Goal: Information Seeking & Learning: Find specific fact

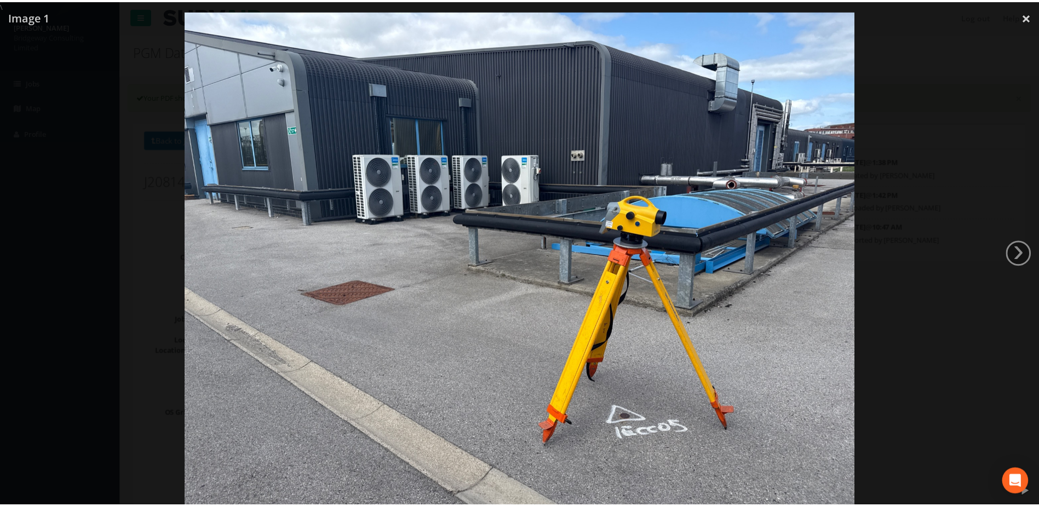
scroll to position [9, 0]
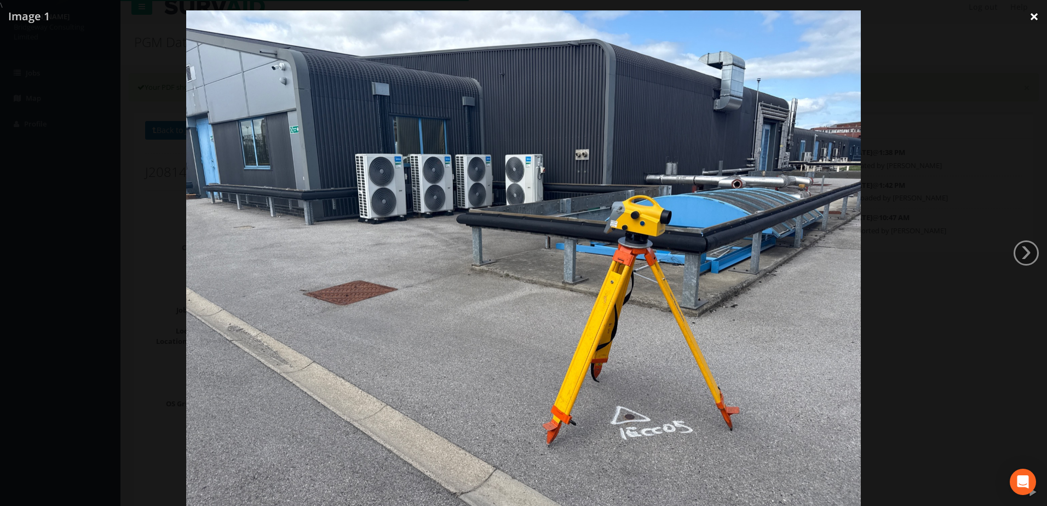
click at [1026, 16] on link "×" at bounding box center [1034, 16] width 26 height 33
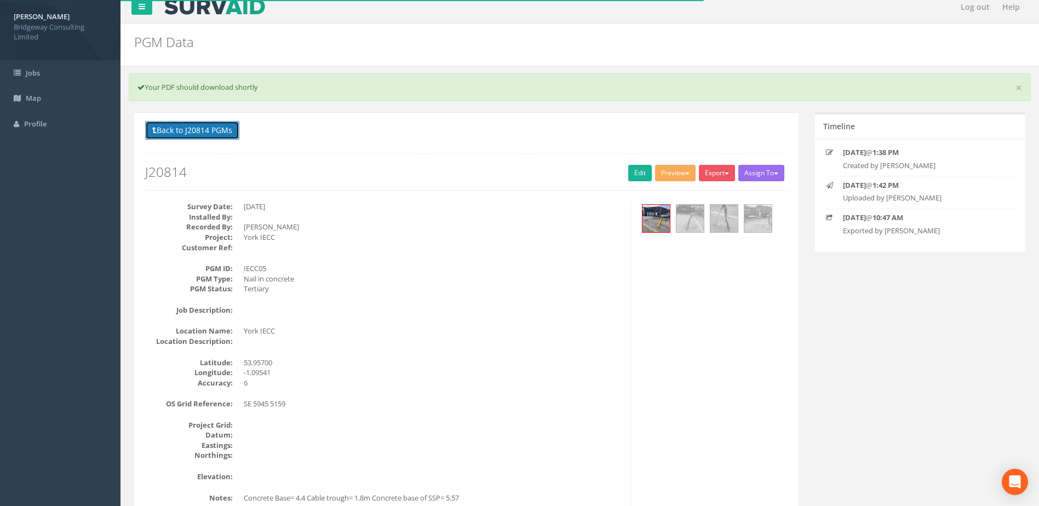
click at [225, 126] on button "Back to J20814 PGMs" at bounding box center [192, 130] width 94 height 19
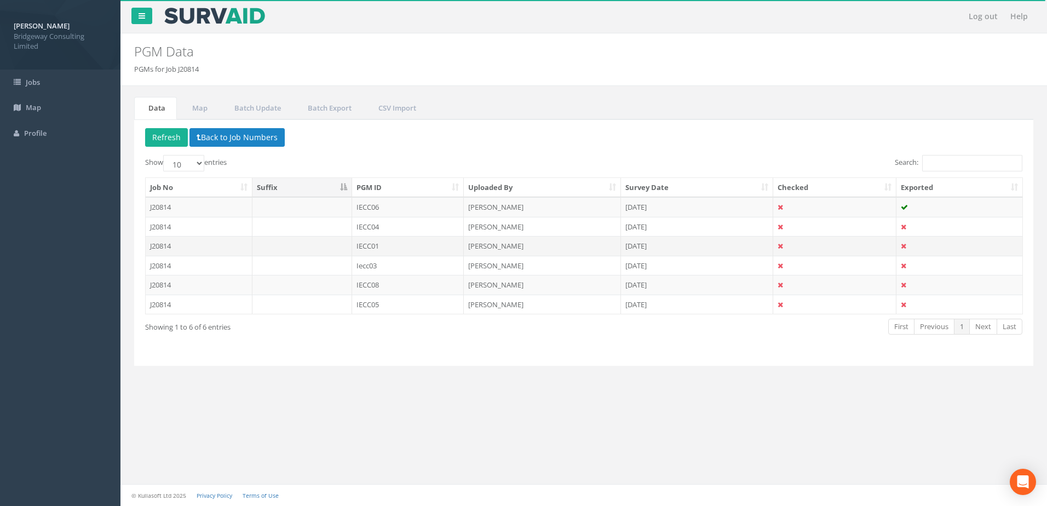
click at [304, 243] on td at bounding box center [302, 246] width 100 height 20
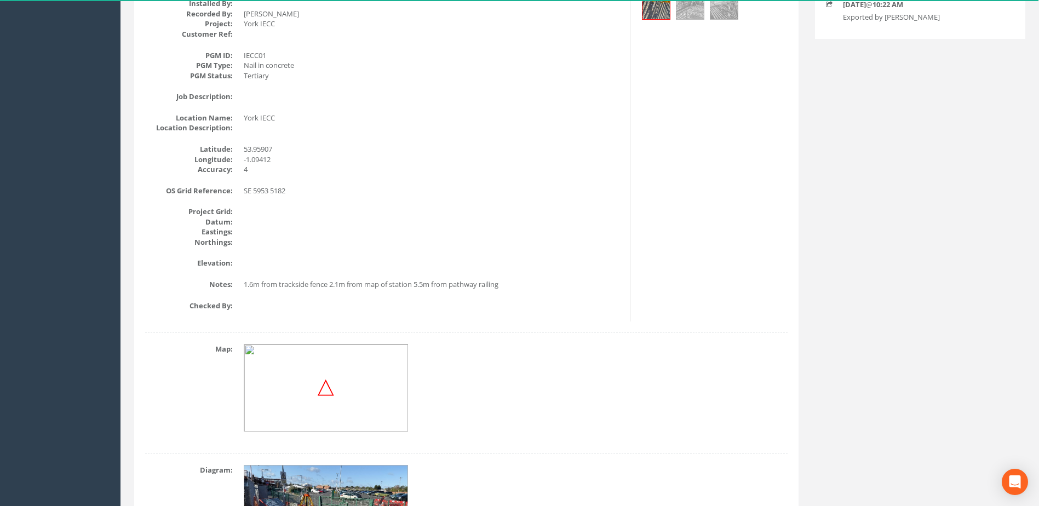
scroll to position [219, 0]
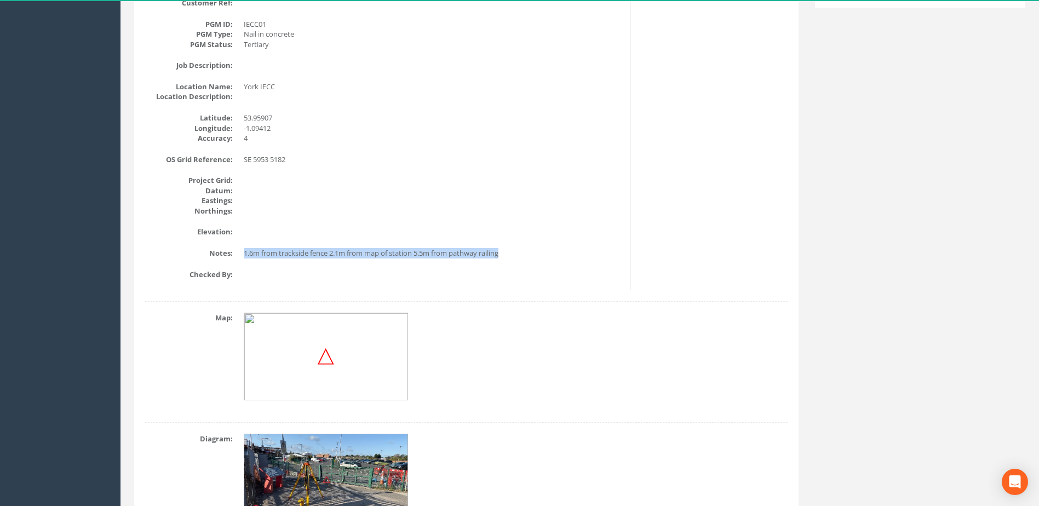
drag, startPoint x: 245, startPoint y: 255, endPoint x: 507, endPoint y: 252, distance: 262.3
click at [507, 252] on dd "1.6m from trackside fence 2.1m from map of station 5.5m from pathway railing" at bounding box center [433, 253] width 378 height 10
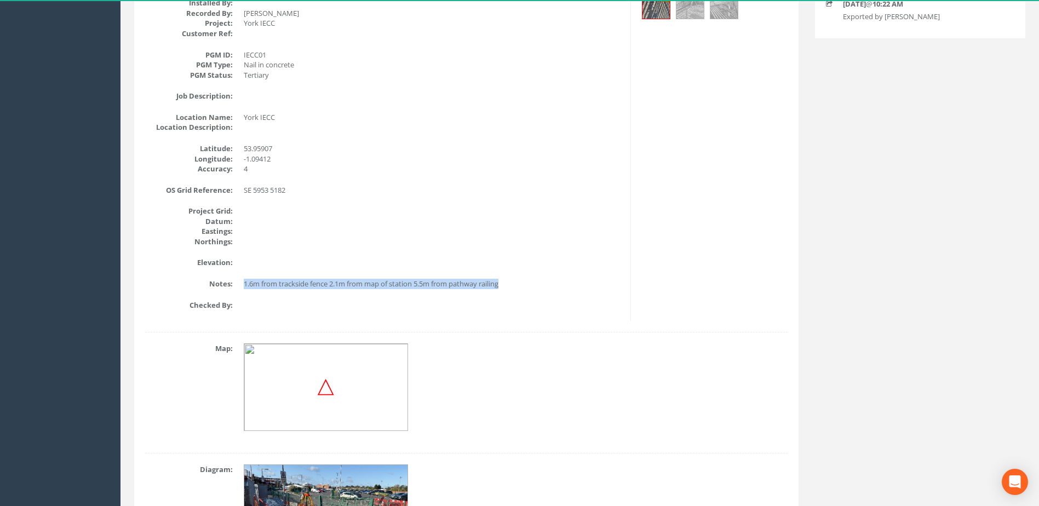
scroll to position [187, 0]
copy dd "1.6m from trackside fence 2.1m from map of station 5.5m from pathway railing"
click at [580, 297] on div "Survey Date: [DATE] Installed By: Recorded By: [PERSON_NAME] Project: York IECC…" at bounding box center [384, 155] width 494 height 333
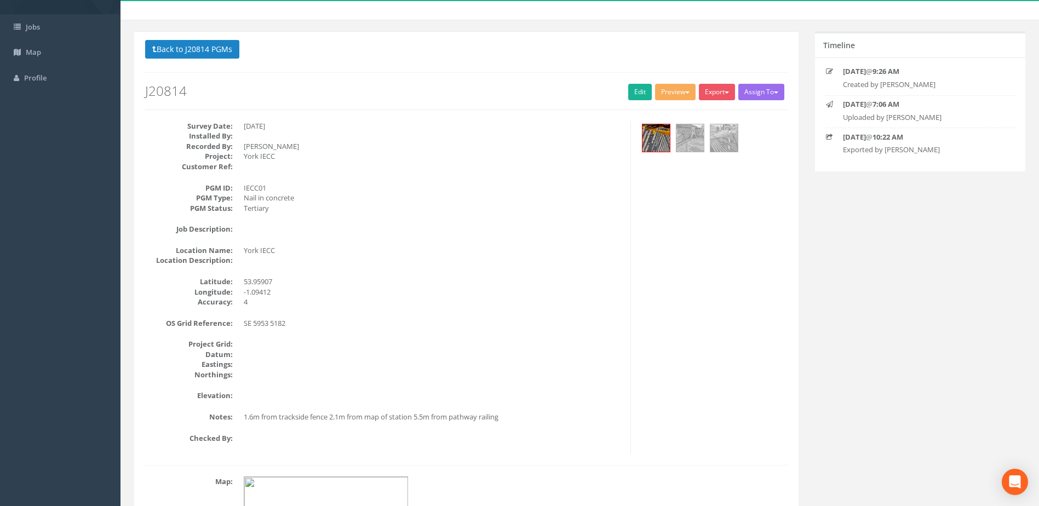
scroll to position [23, 0]
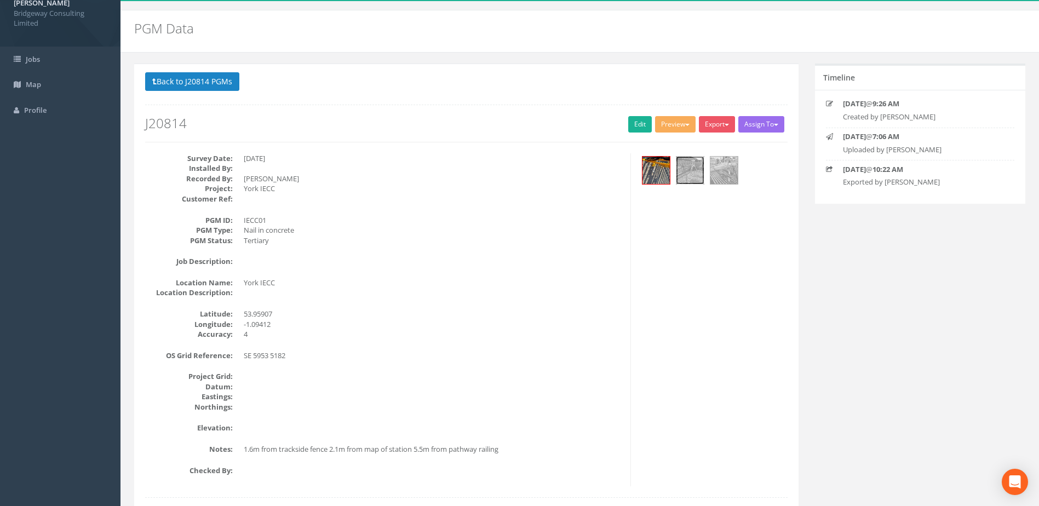
click at [692, 162] on img at bounding box center [689, 170] width 27 height 27
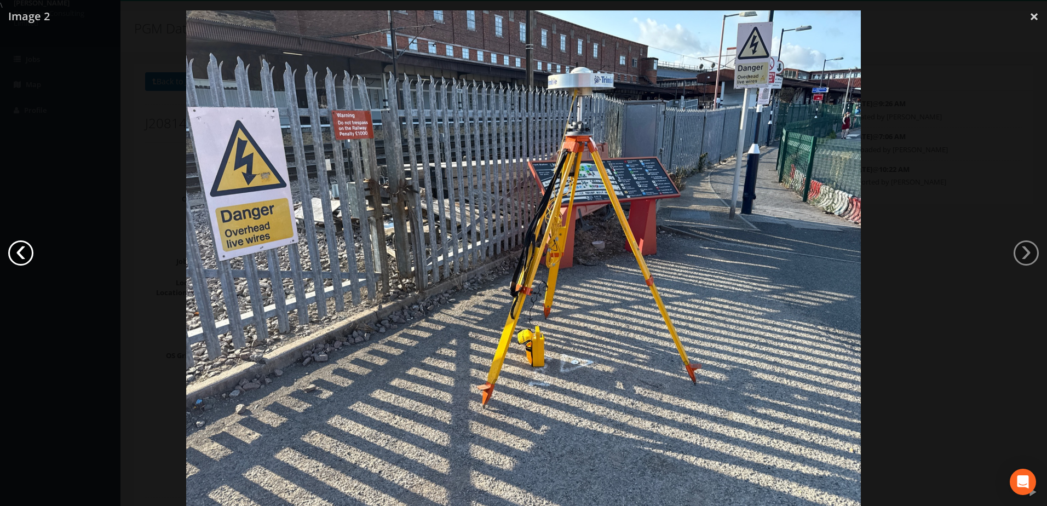
click at [21, 261] on link "‹" at bounding box center [20, 252] width 25 height 25
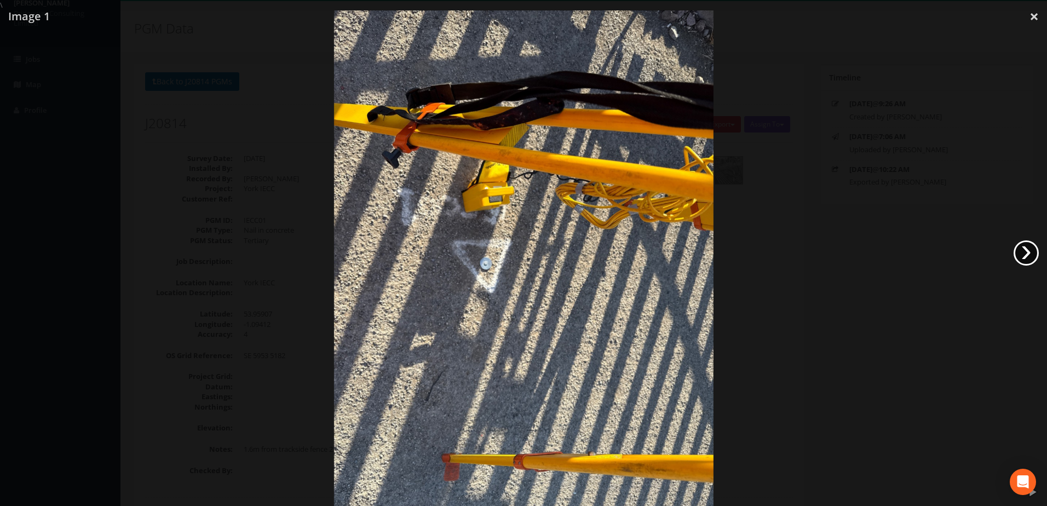
click at [1029, 252] on link "›" at bounding box center [1026, 252] width 25 height 25
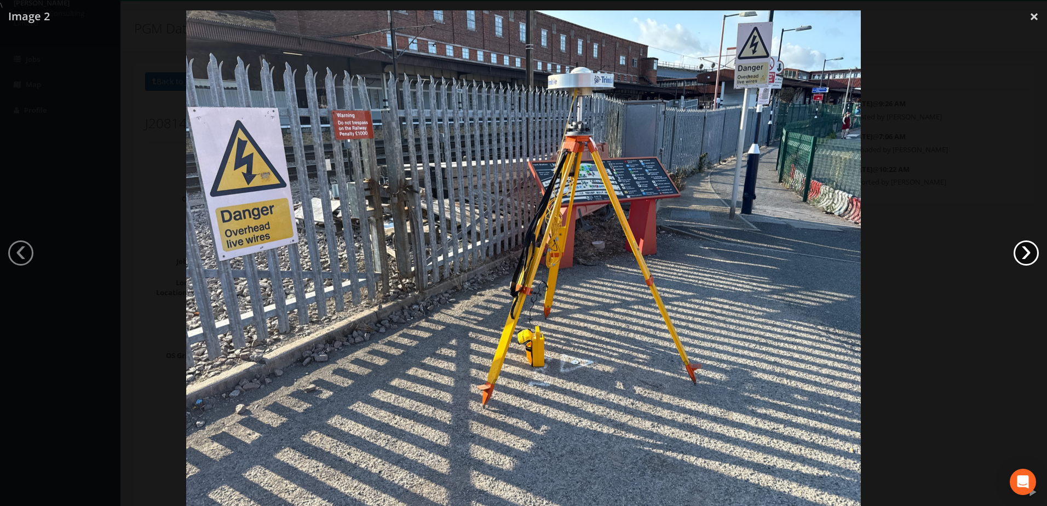
click at [1027, 251] on link "›" at bounding box center [1026, 252] width 25 height 25
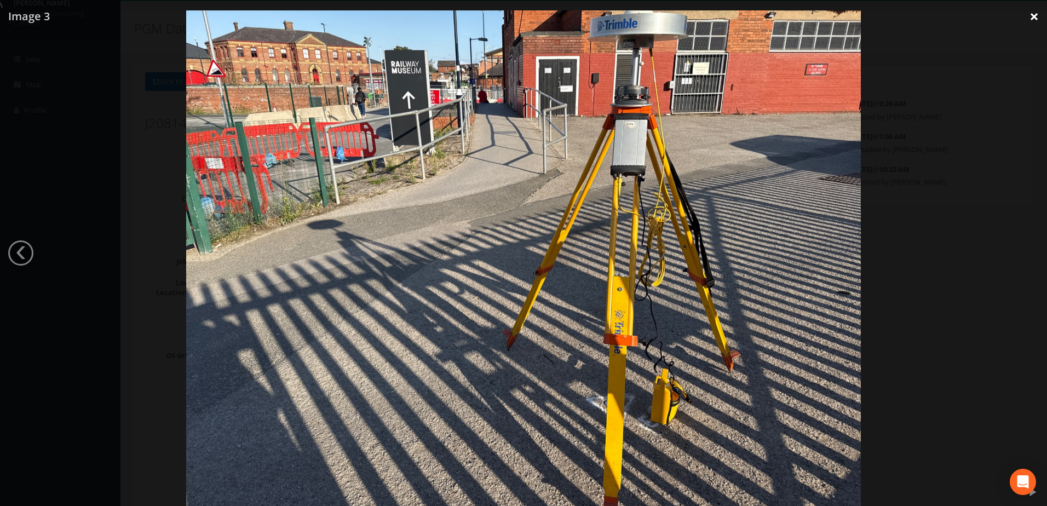
click at [1030, 16] on link "×" at bounding box center [1034, 16] width 26 height 33
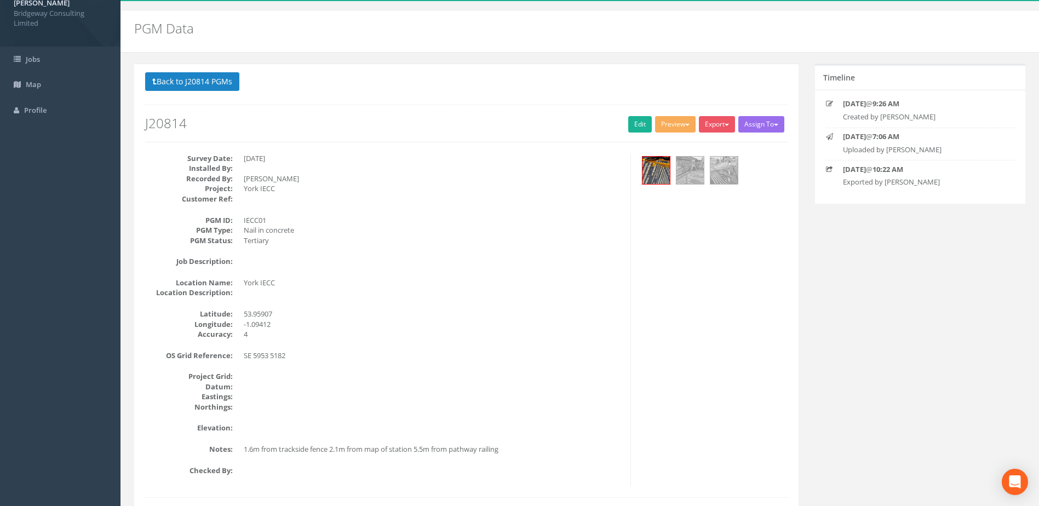
drag, startPoint x: 795, startPoint y: 260, endPoint x: 720, endPoint y: 231, distance: 80.9
click at [795, 260] on div "Survey Date: [DATE] Installed By: Recorded By: [PERSON_NAME] Project: York IECC…" at bounding box center [466, 319] width 659 height 333
click at [190, 88] on button "Back to J20814 PGMs" at bounding box center [192, 81] width 94 height 19
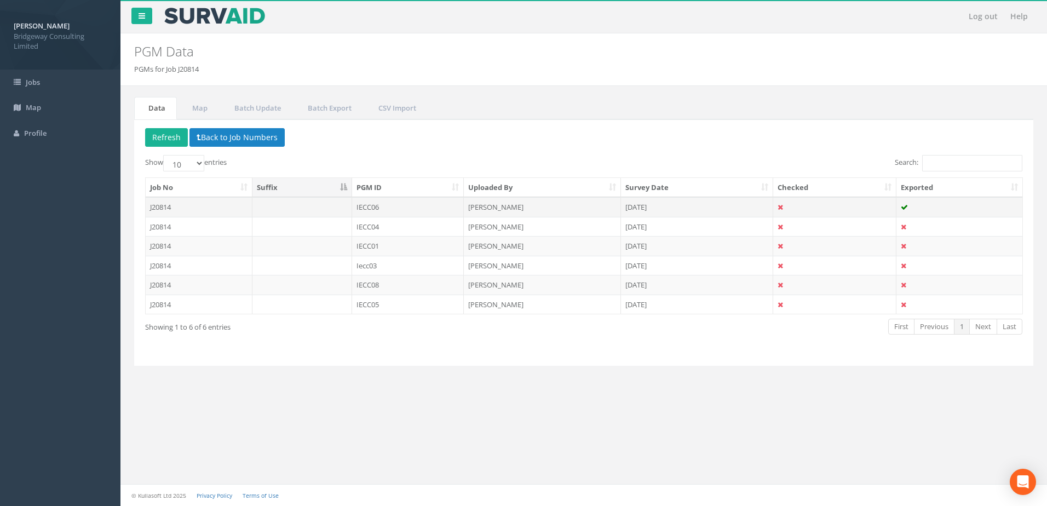
click at [392, 206] on td "IECC06" at bounding box center [408, 207] width 112 height 20
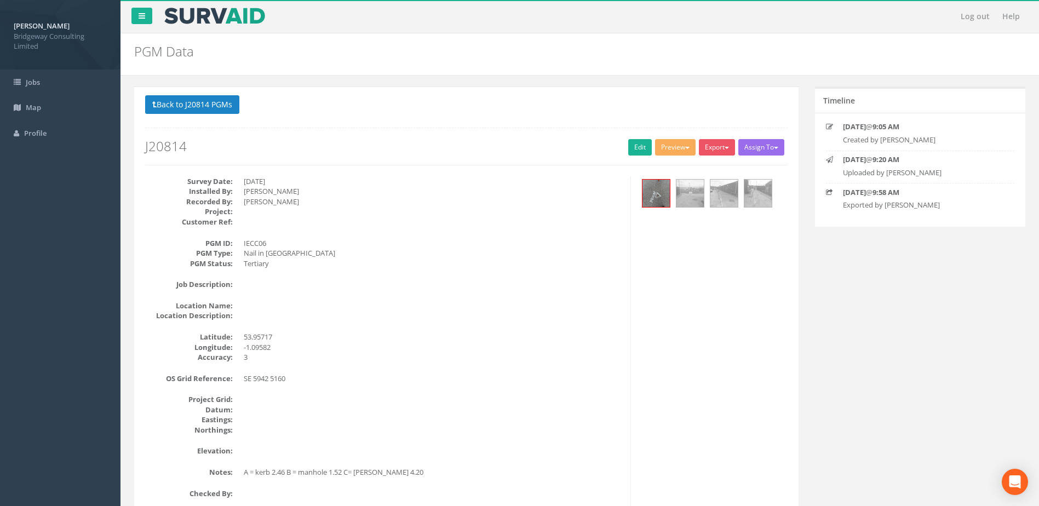
drag, startPoint x: 863, startPoint y: 381, endPoint x: 793, endPoint y: 359, distance: 73.3
click at [863, 381] on div "Back to J20814 PGMs Back to Map Assign To No Companies Added Export Bridgeway N…" at bounding box center [579, 434] width 907 height 694
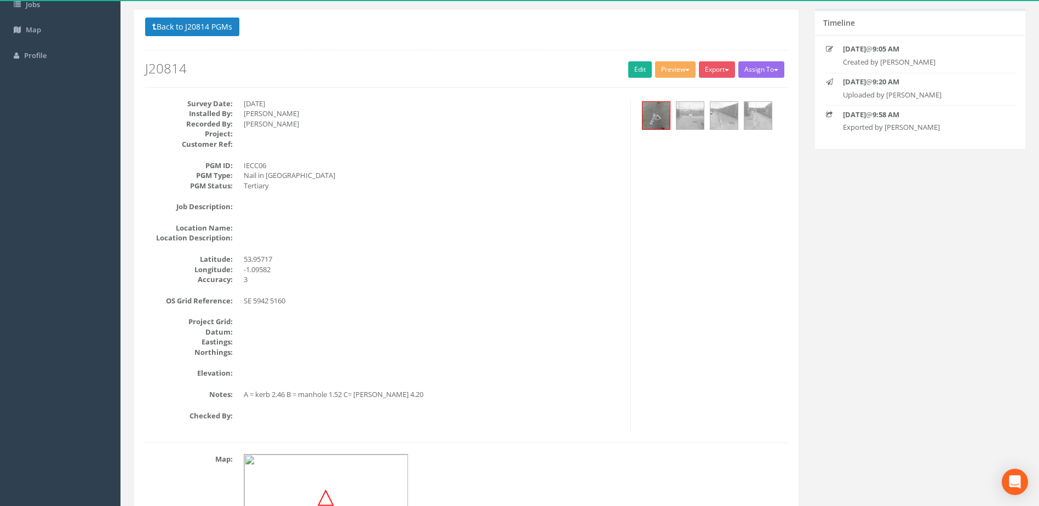
scroll to position [110, 0]
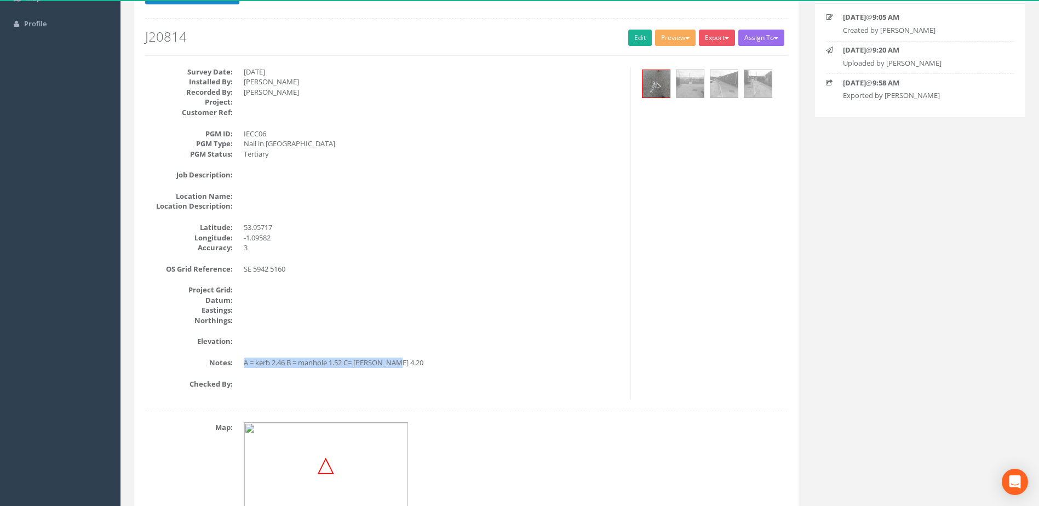
drag, startPoint x: 393, startPoint y: 362, endPoint x: 243, endPoint y: 367, distance: 150.1
click at [243, 367] on dl "Notes: A = kerb 2.46 B = manhole 1.52 C= [PERSON_NAME] 4.20" at bounding box center [383, 363] width 477 height 10
copy dd "A = kerb 2.46 B = manhole 1.52 C= [PERSON_NAME] 4.20"
drag, startPoint x: 818, startPoint y: 233, endPoint x: 809, endPoint y: 219, distance: 16.7
click at [819, 232] on div "Back to J20814 PGMs Back to Map Assign To No Companies Added Export Bridgeway N…" at bounding box center [579, 324] width 907 height 694
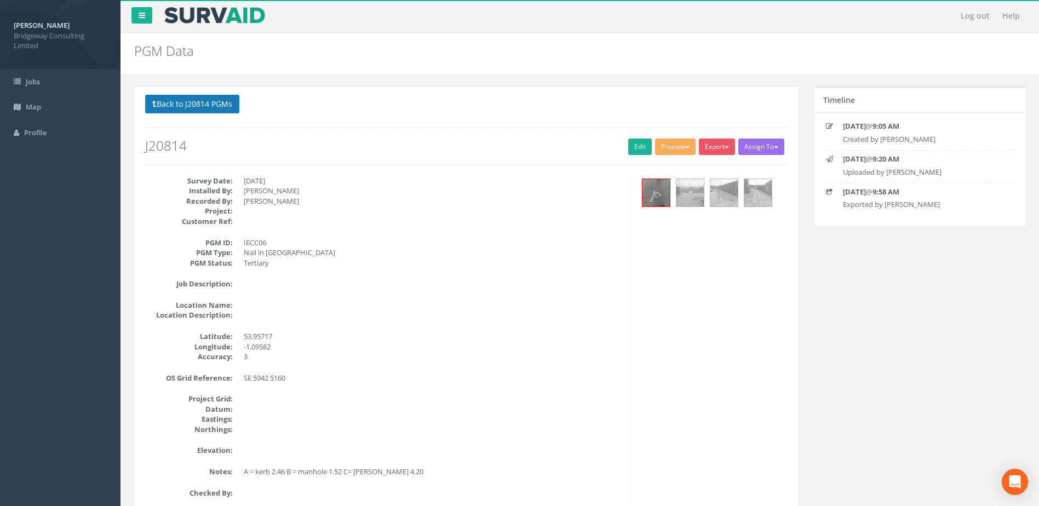
scroll to position [0, 0]
click at [216, 100] on button "Back to J20814 PGMs" at bounding box center [192, 104] width 94 height 19
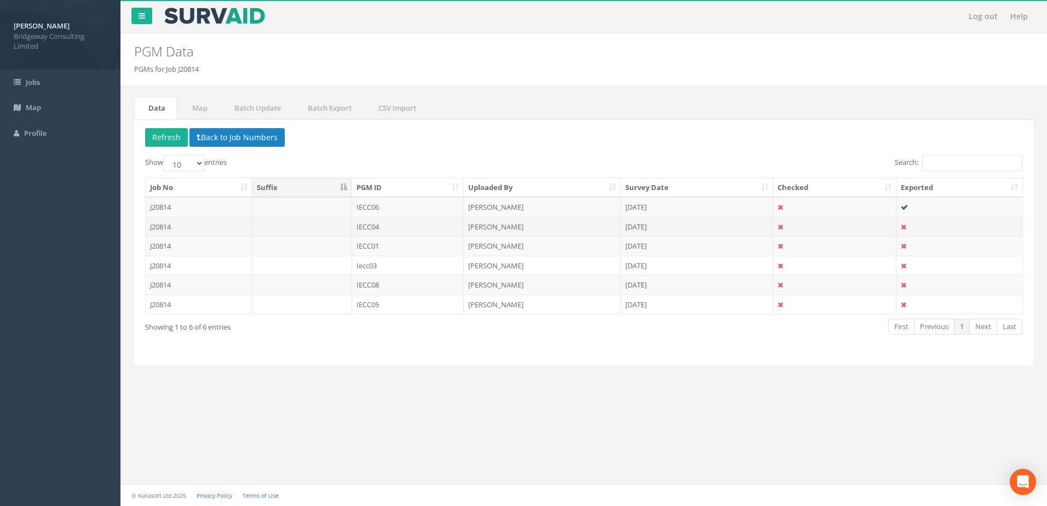
click at [368, 226] on td "IECC04" at bounding box center [408, 227] width 112 height 20
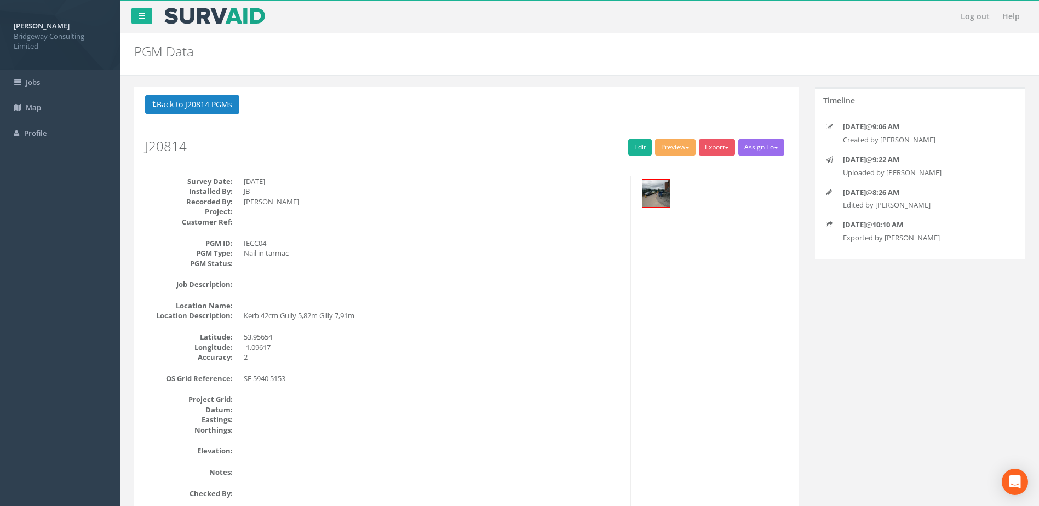
click at [404, 457] on div "Survey Date: [DATE] Installed By: JB Recorded By: [PERSON_NAME] Project: Custom…" at bounding box center [384, 342] width 494 height 333
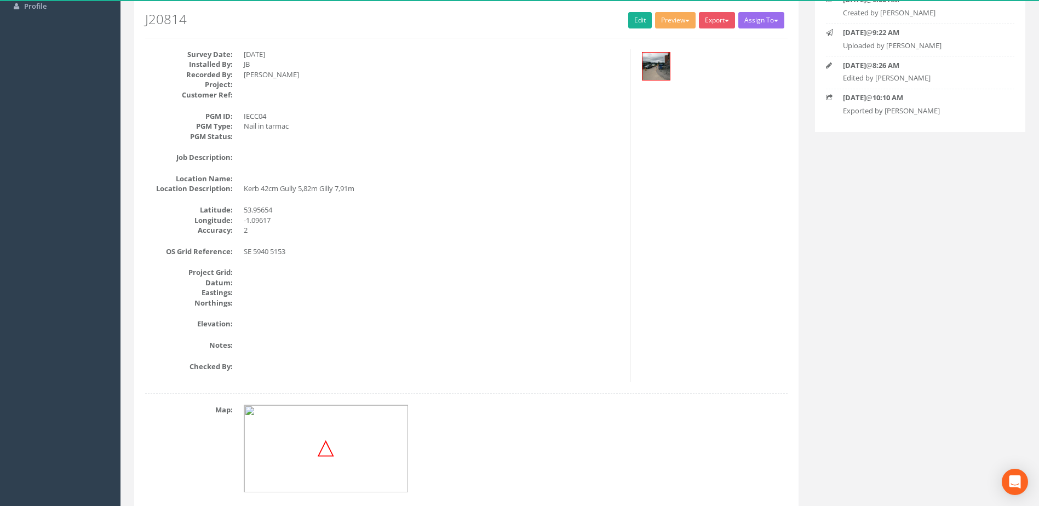
scroll to position [78, 0]
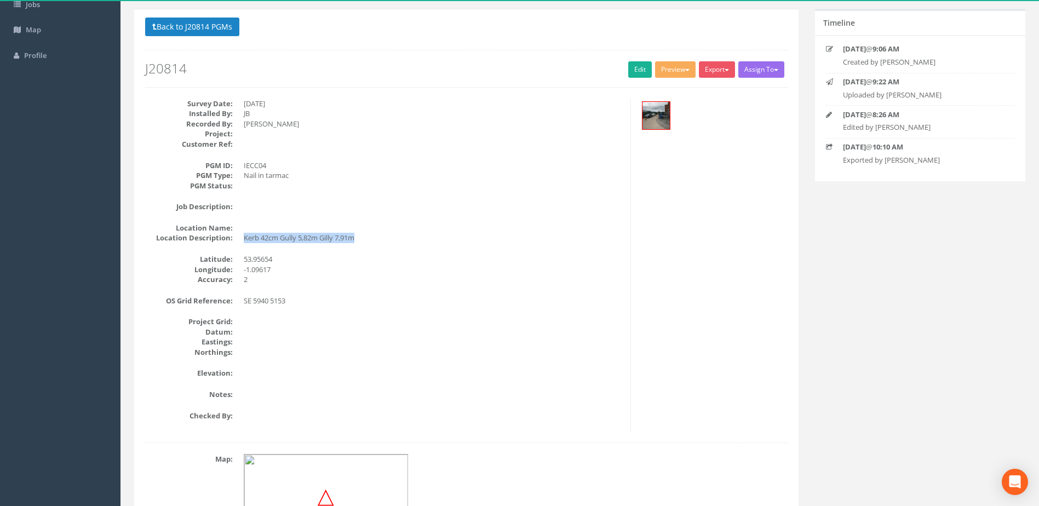
drag, startPoint x: 244, startPoint y: 237, endPoint x: 360, endPoint y: 234, distance: 115.6
click at [360, 234] on dd "Kerb 42cm Gully 5,82m Gilly 7,91m" at bounding box center [433, 238] width 378 height 10
copy dd "Kerb 42cm Gully 5,82m Gilly 7,91m"
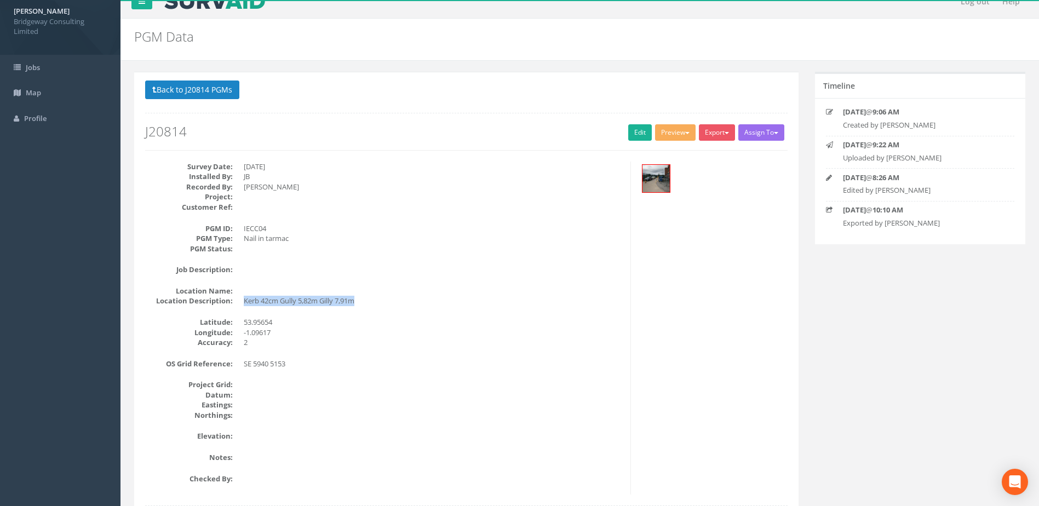
scroll to position [0, 0]
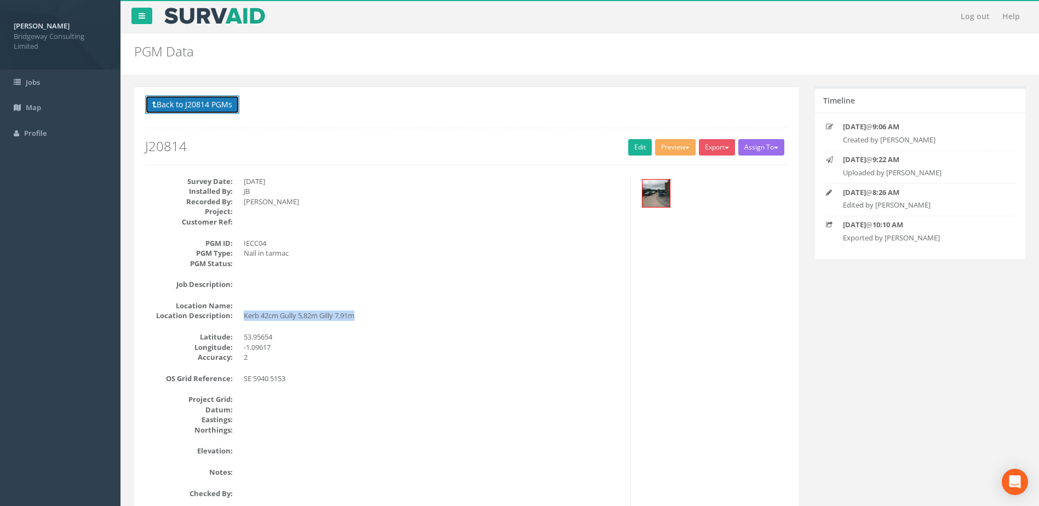
click at [197, 99] on button "Back to J20814 PGMs" at bounding box center [192, 104] width 94 height 19
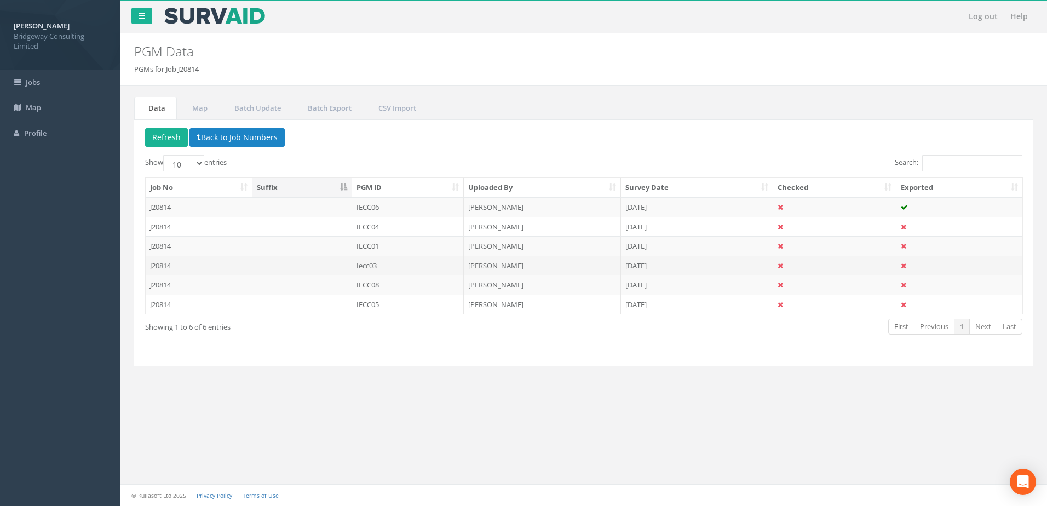
click at [390, 264] on td "Iecc03" at bounding box center [408, 266] width 112 height 20
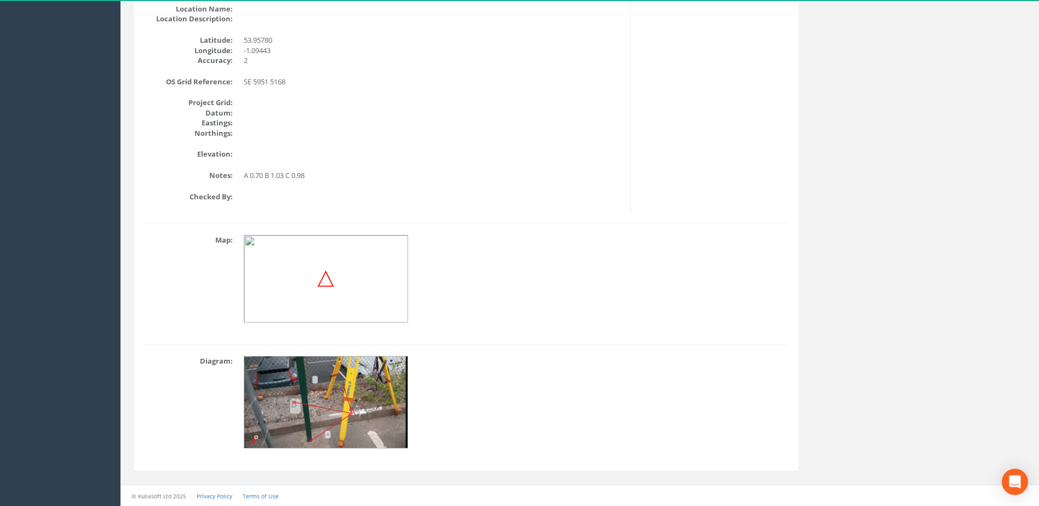
scroll to position [242, 0]
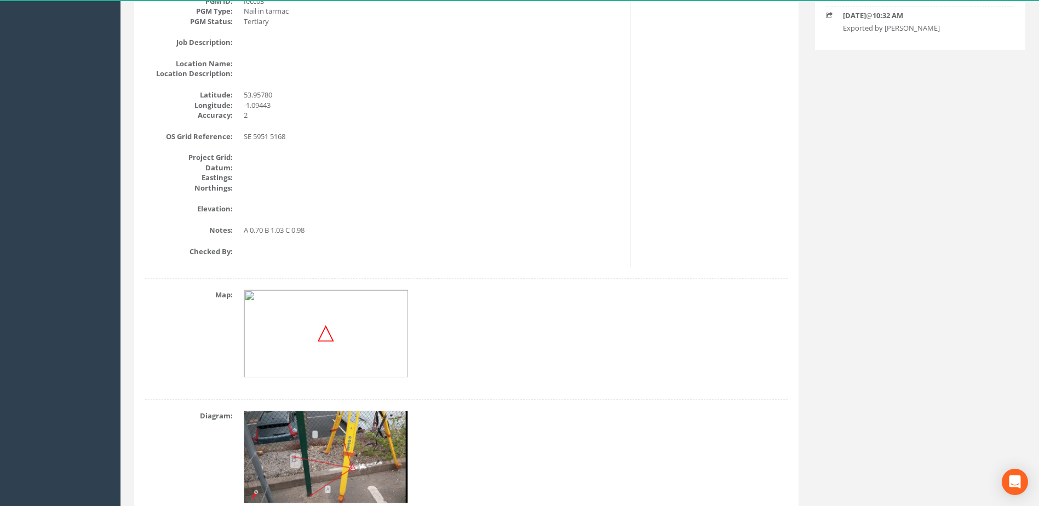
click at [836, 215] on div "Back to J20814 PGMs Back to Map Assign To No Companies Added Export Bridgeway N…" at bounding box center [579, 191] width 907 height 694
drag, startPoint x: 308, startPoint y: 230, endPoint x: 246, endPoint y: 233, distance: 62.5
click at [246, 233] on dd "A 0.70 B 1.03 C 0.98" at bounding box center [433, 230] width 378 height 10
copy dd "A 0.70 B 1.03 C 0.98"
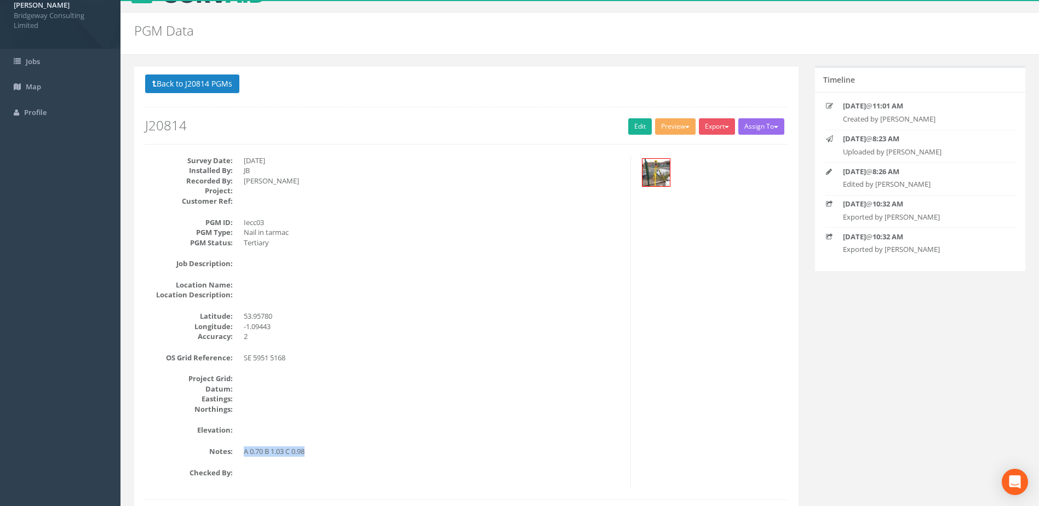
scroll to position [0, 0]
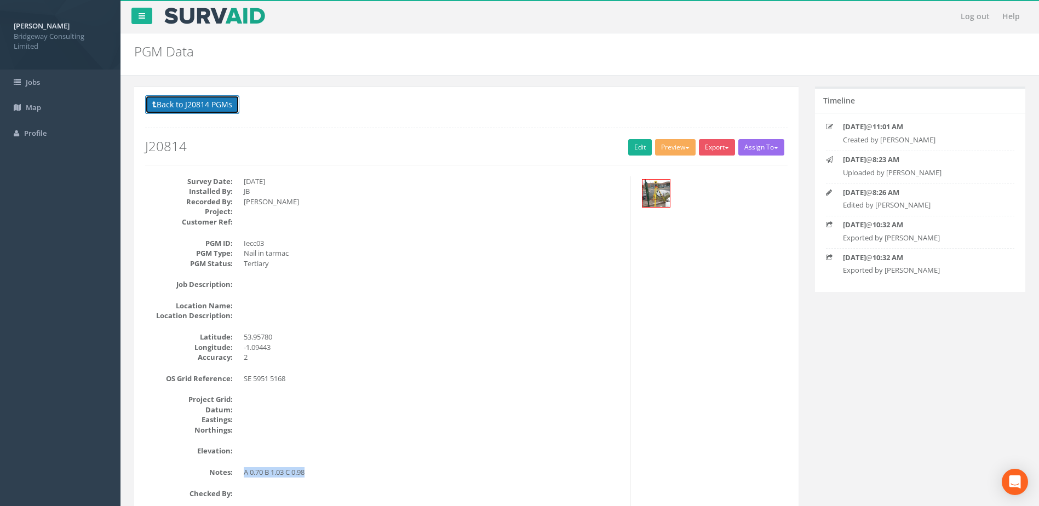
click at [216, 104] on button "Back to J20814 PGMs" at bounding box center [192, 104] width 94 height 19
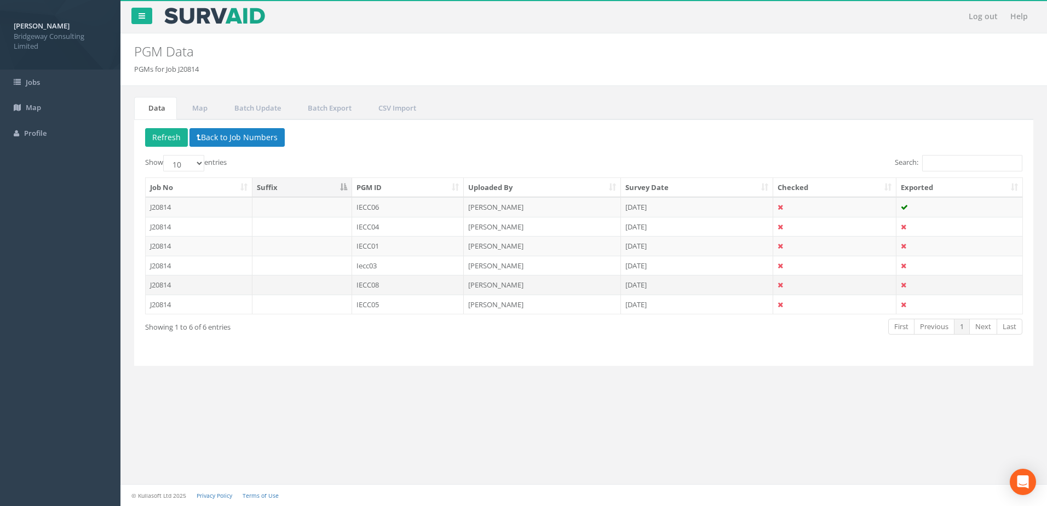
click at [325, 279] on td at bounding box center [302, 285] width 100 height 20
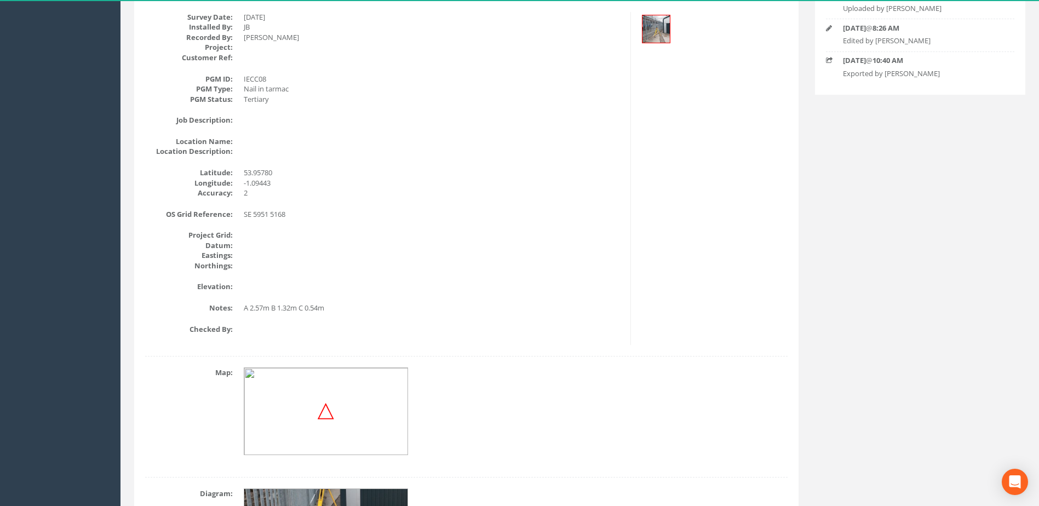
scroll to position [219, 0]
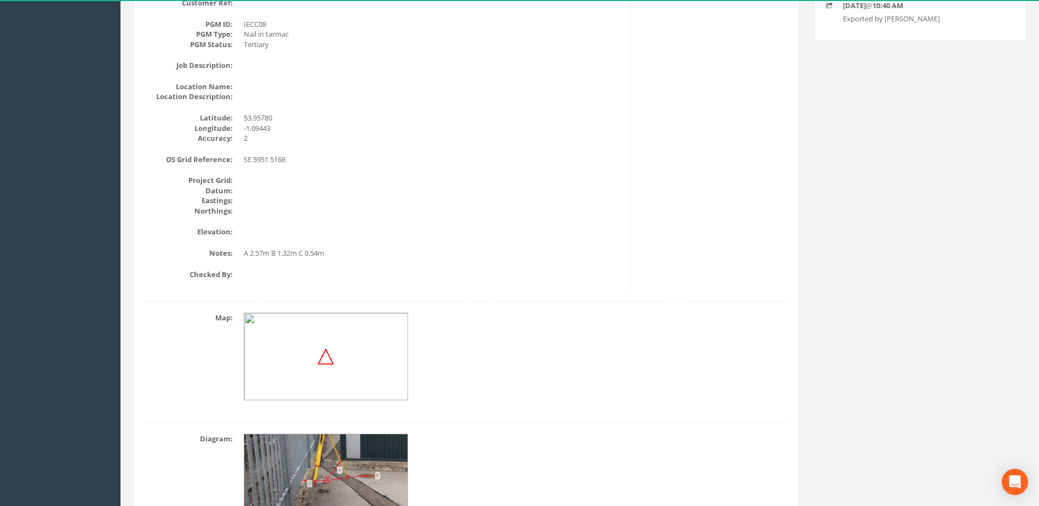
click at [125, 112] on div "Log out Help PGM Data PGMs for Job J20814 × There was an error fetching the PGM…" at bounding box center [579, 182] width 918 height 803
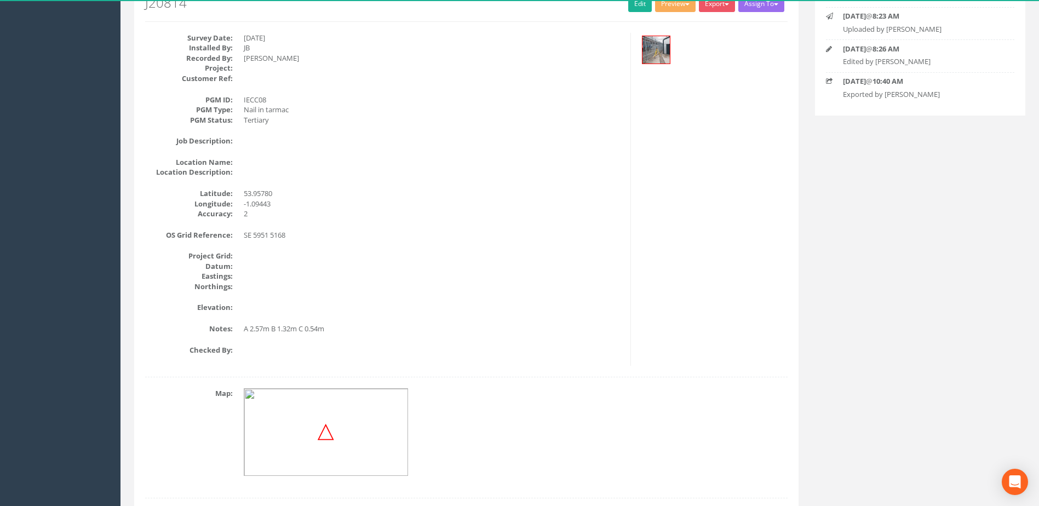
scroll to position [0, 0]
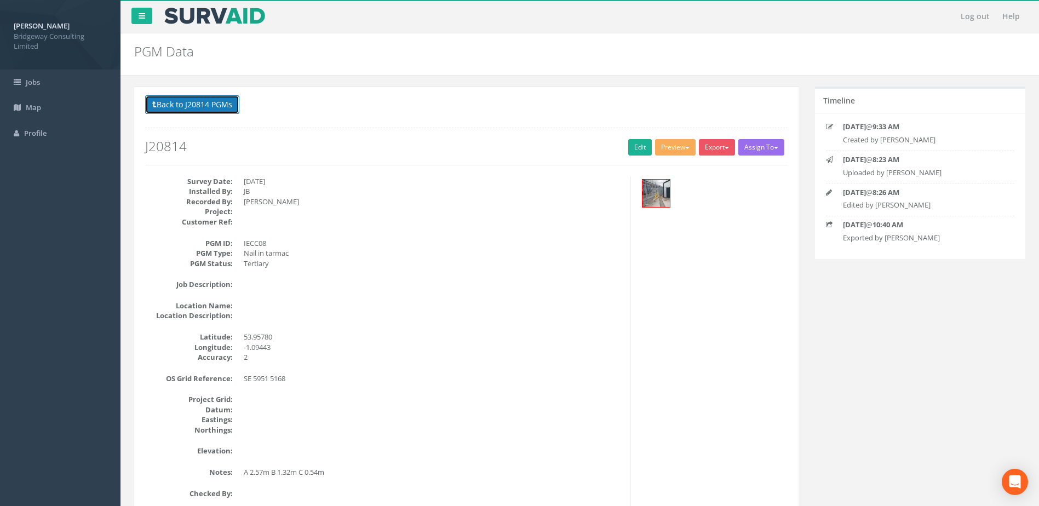
click at [223, 105] on button "Back to J20814 PGMs" at bounding box center [192, 104] width 94 height 19
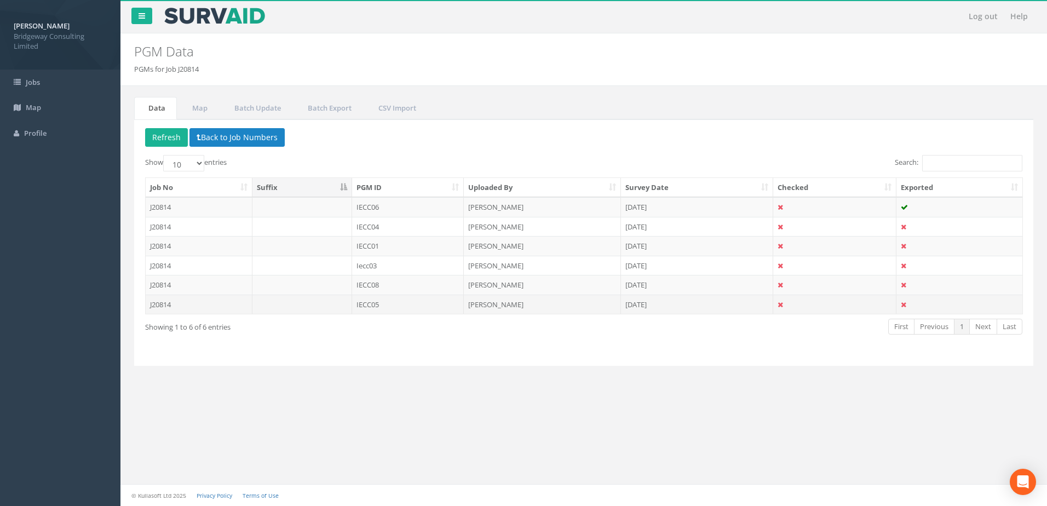
click at [410, 298] on td "IECC05" at bounding box center [408, 305] width 112 height 20
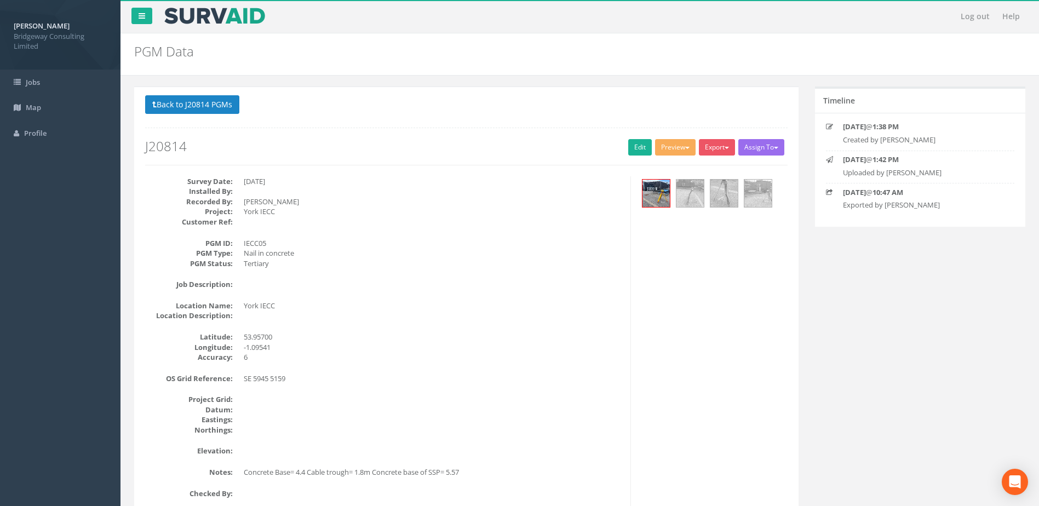
click at [885, 326] on div "Back to J20814 PGMs Back to Map Assign To No Companies Added Export Bridgeway N…" at bounding box center [579, 382] width 907 height 591
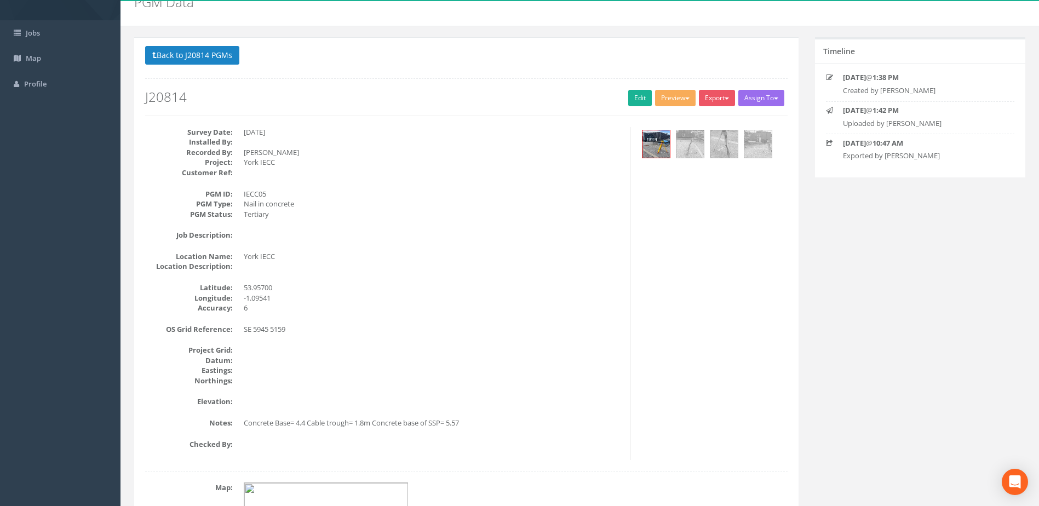
scroll to position [55, 0]
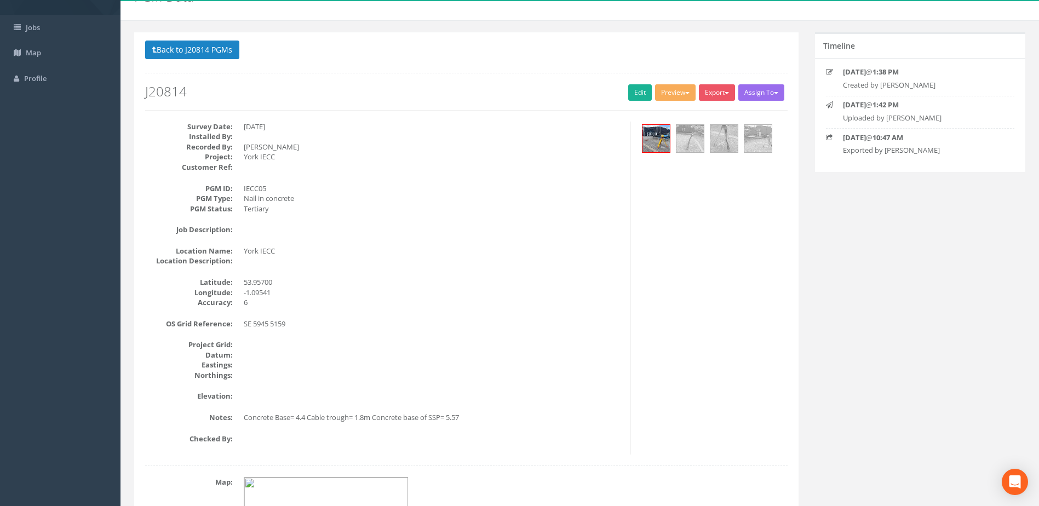
click at [539, 447] on div "Survey Date: [DATE] Installed By: Recorded By: [PERSON_NAME] Project: York IECC…" at bounding box center [384, 288] width 494 height 333
click at [229, 49] on button "Back to J20814 PGMs" at bounding box center [192, 50] width 94 height 19
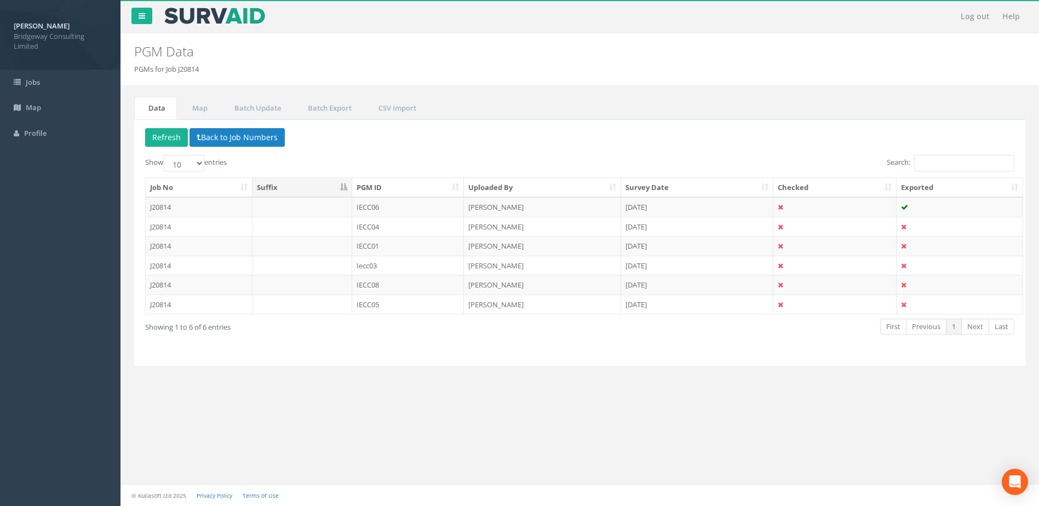
scroll to position [0, 0]
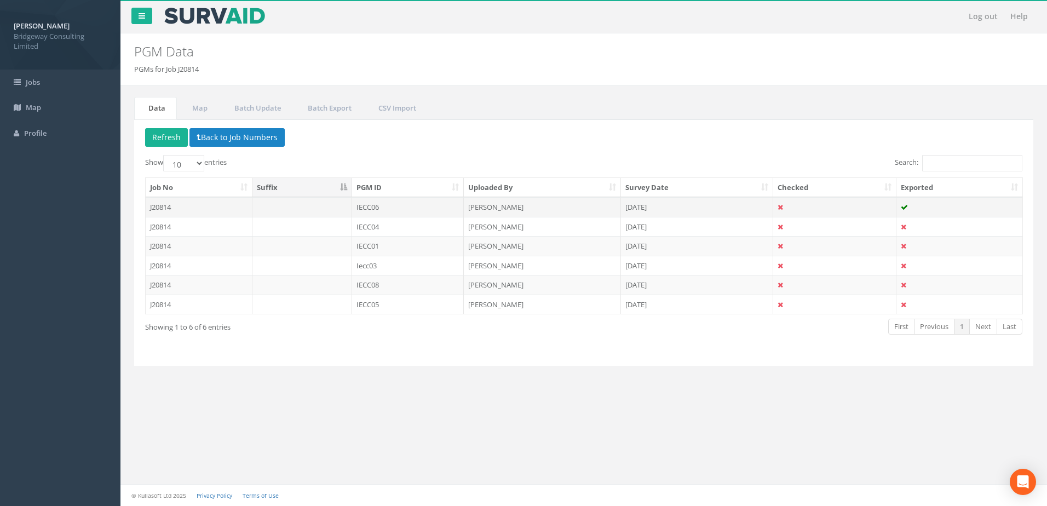
click at [422, 209] on td "IECC06" at bounding box center [408, 207] width 112 height 20
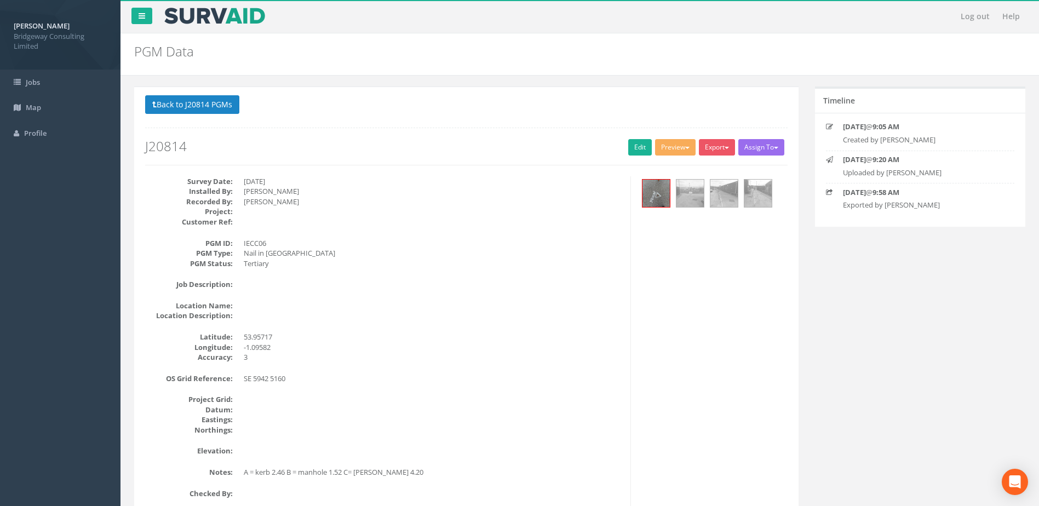
click at [781, 293] on div "Survey Date: [DATE] Installed By: [PERSON_NAME] Recorded By: [PERSON_NAME] Proj…" at bounding box center [466, 342] width 659 height 333
click at [175, 109] on button "Back to J20814 PGMs" at bounding box center [192, 104] width 94 height 19
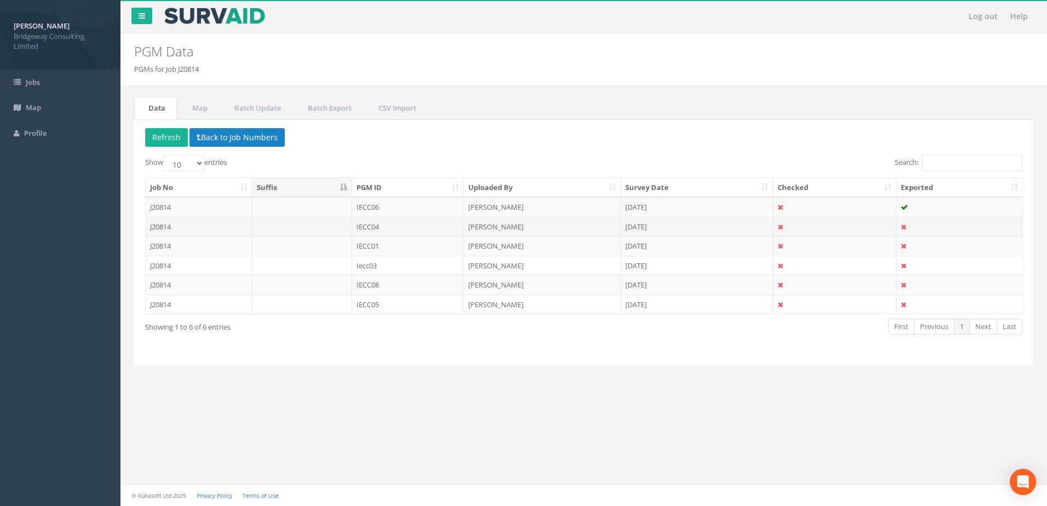
click at [394, 227] on td "IECC04" at bounding box center [408, 227] width 112 height 20
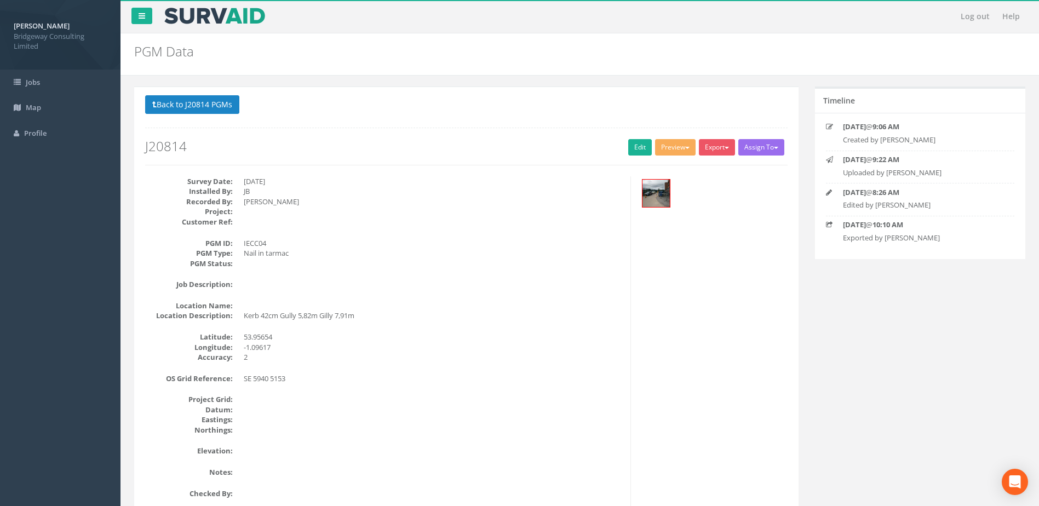
click at [815, 272] on div "Timeline [DATE] 9:06 AM Created by [PERSON_NAME] [DATE] 9:22 AM Uploaded by [PE…" at bounding box center [920, 180] width 227 height 186
drag, startPoint x: 608, startPoint y: 43, endPoint x: 349, endPoint y: 79, distance: 261.4
click at [604, 43] on div "PGM Data PGMs for Job J20814" at bounding box center [504, 48] width 756 height 31
click at [231, 103] on button "Back to J20814 PGMs" at bounding box center [192, 104] width 94 height 19
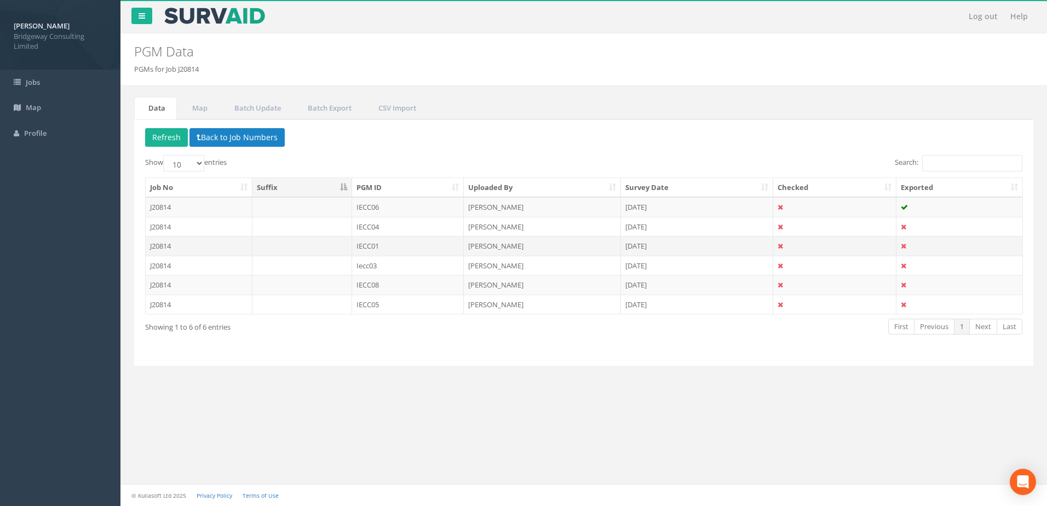
click at [309, 249] on td at bounding box center [302, 246] width 100 height 20
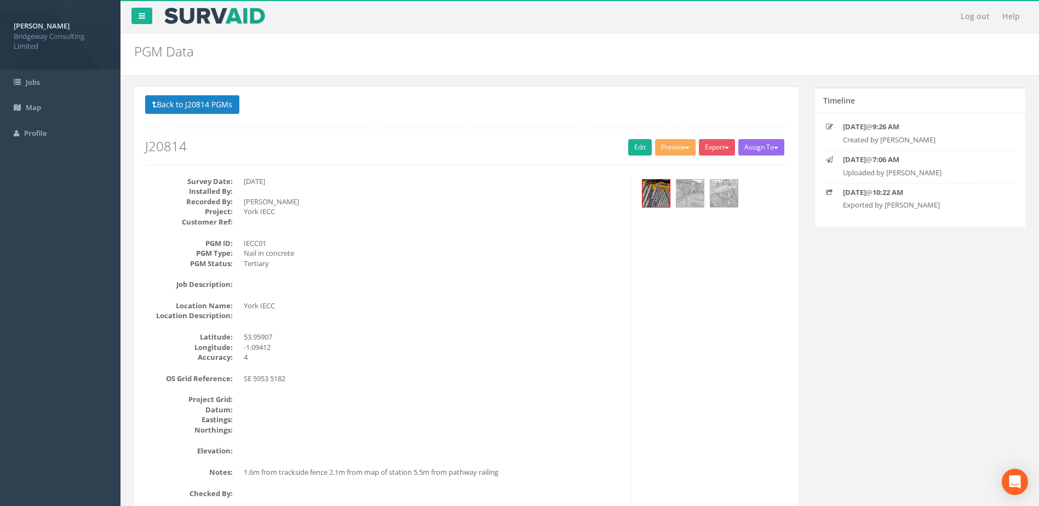
click at [424, 439] on div "Survey Date: [DATE] Installed By: Recorded By: [PERSON_NAME] Project: York IECC…" at bounding box center [384, 342] width 494 height 333
click at [934, 308] on div "Back to J20814 PGMs Back to Map Assign To No Companies Added Export Bridgeway N…" at bounding box center [579, 434] width 907 height 694
click at [227, 108] on button "Back to J20814 PGMs" at bounding box center [192, 104] width 94 height 19
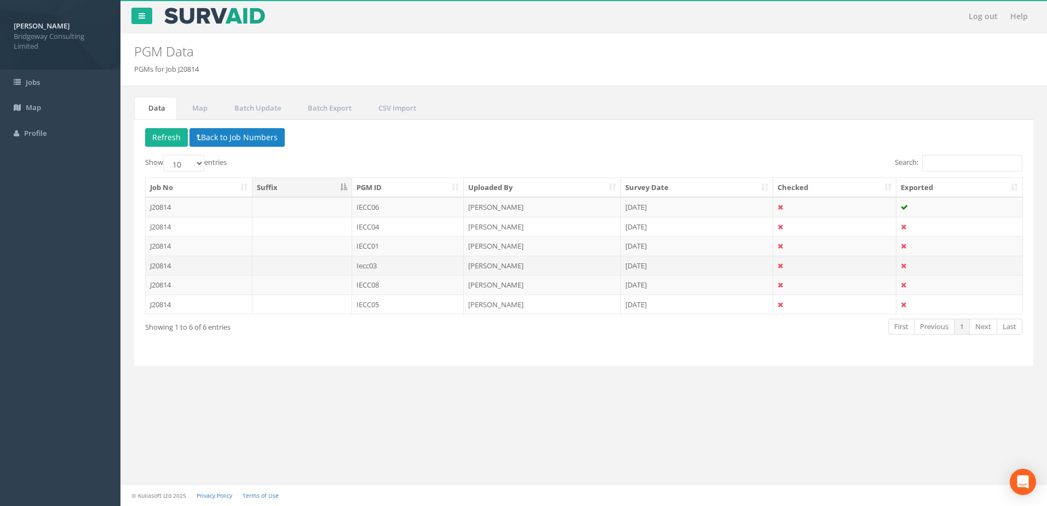
click at [398, 264] on td "Iecc03" at bounding box center [408, 266] width 112 height 20
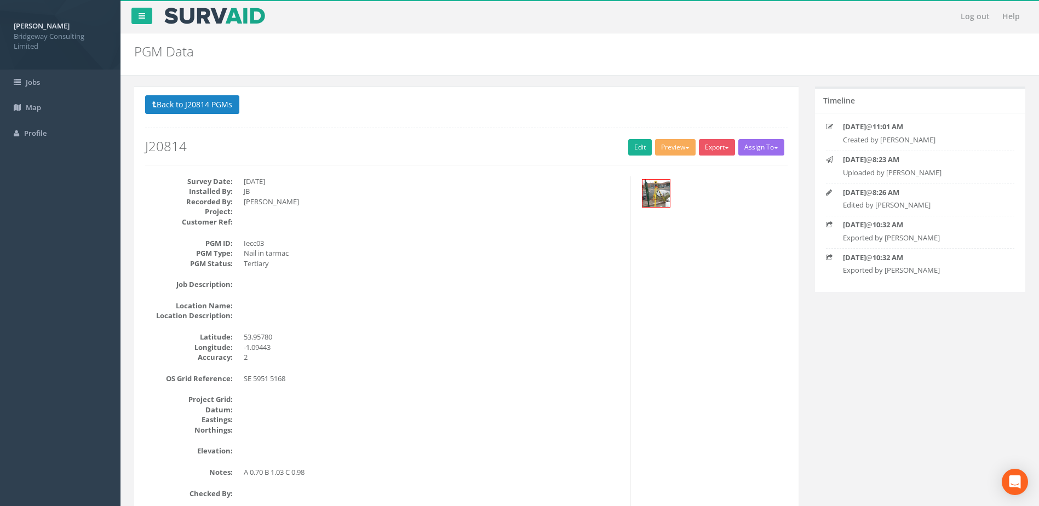
click at [365, 452] on dd at bounding box center [433, 451] width 378 height 10
click at [222, 106] on button "Back to J20814 PGMs" at bounding box center [192, 104] width 94 height 19
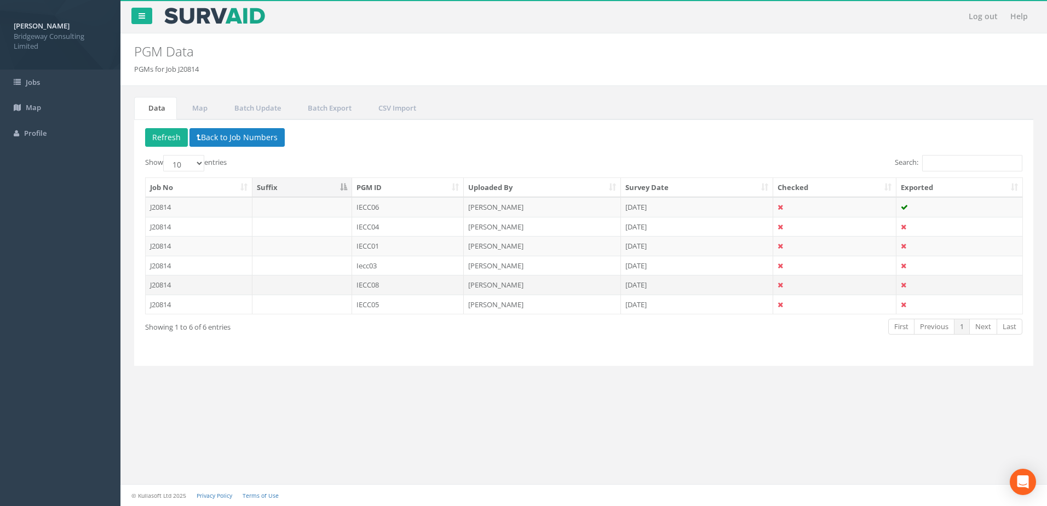
click at [390, 281] on td "IECC08" at bounding box center [408, 285] width 112 height 20
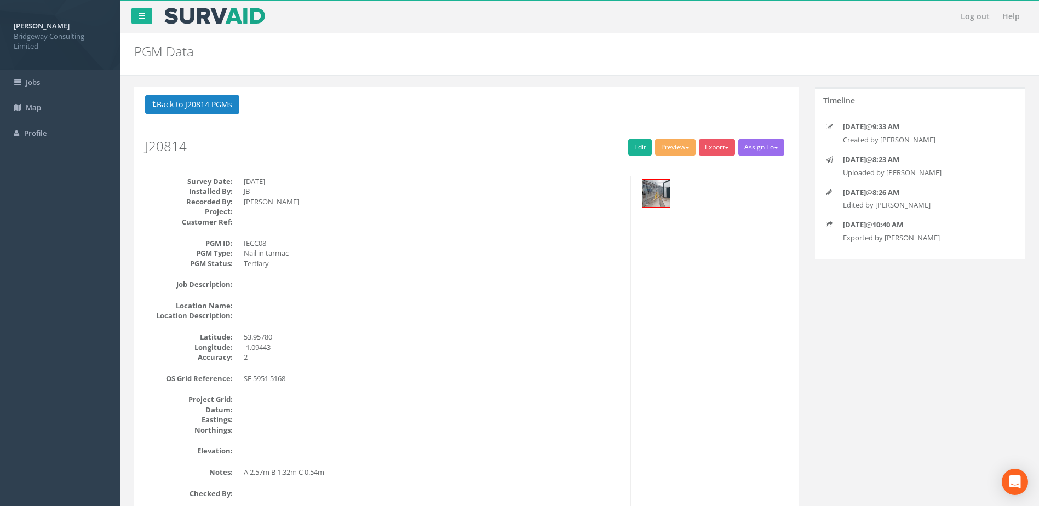
click at [530, 455] on dd at bounding box center [433, 451] width 378 height 10
click at [188, 102] on button "Back to J20814 PGMs" at bounding box center [192, 104] width 94 height 19
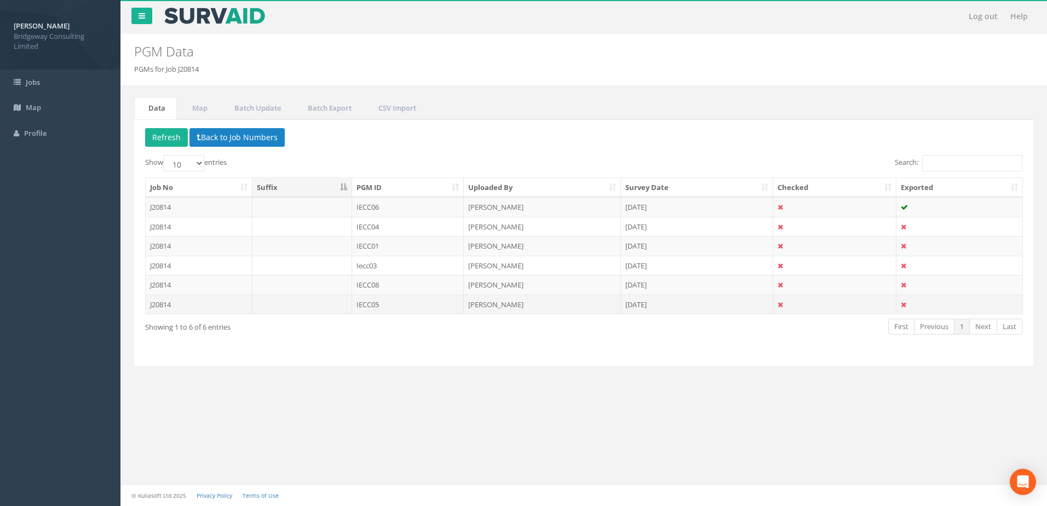
click at [281, 308] on td at bounding box center [302, 305] width 100 height 20
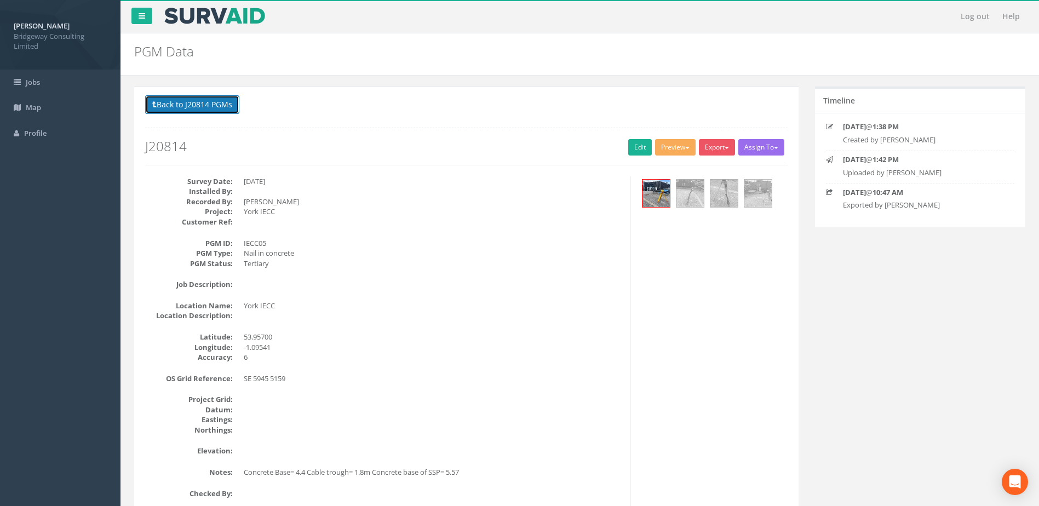
click at [202, 104] on button "Back to J20814 PGMs" at bounding box center [192, 104] width 94 height 19
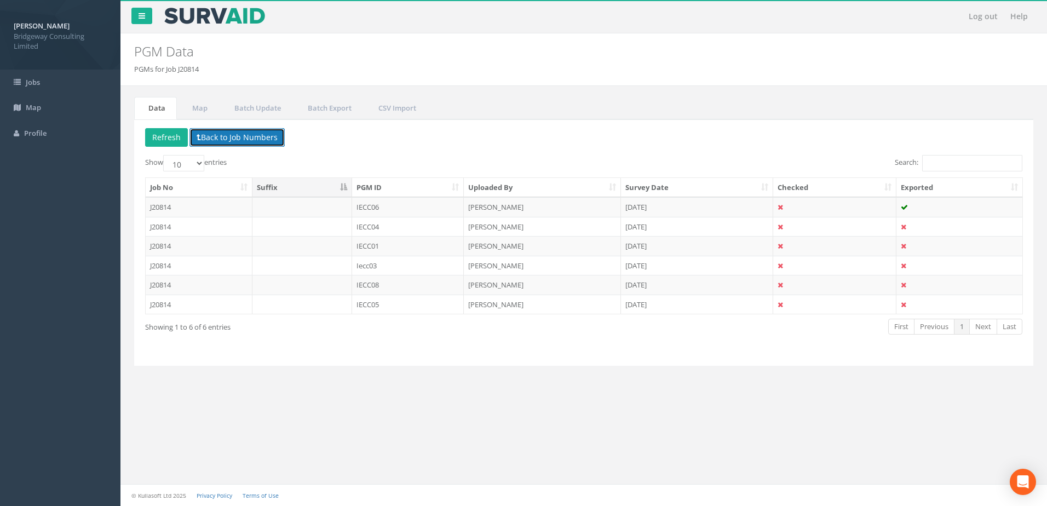
click at [218, 132] on button "Back to Job Numbers" at bounding box center [236, 137] width 95 height 19
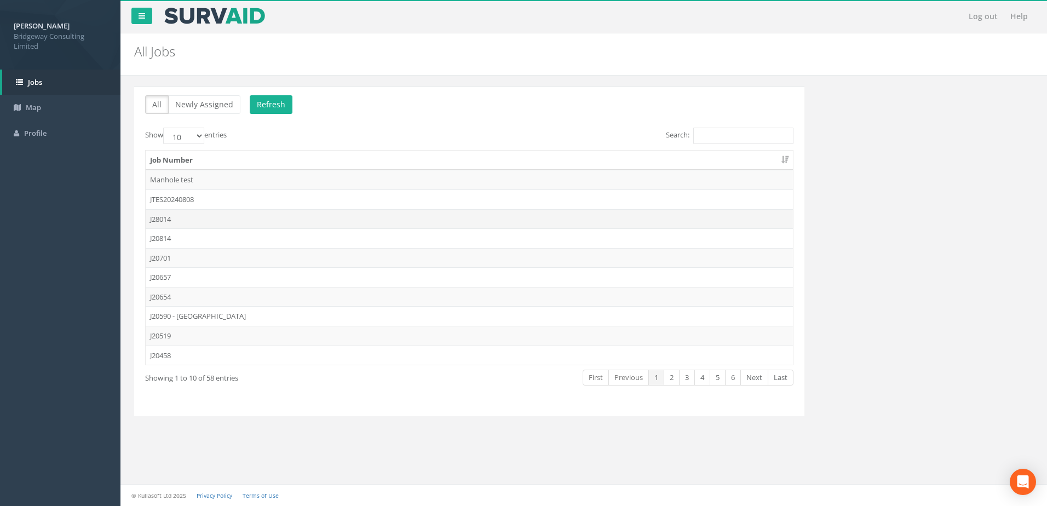
click at [206, 222] on td "J28014" at bounding box center [469, 219] width 647 height 20
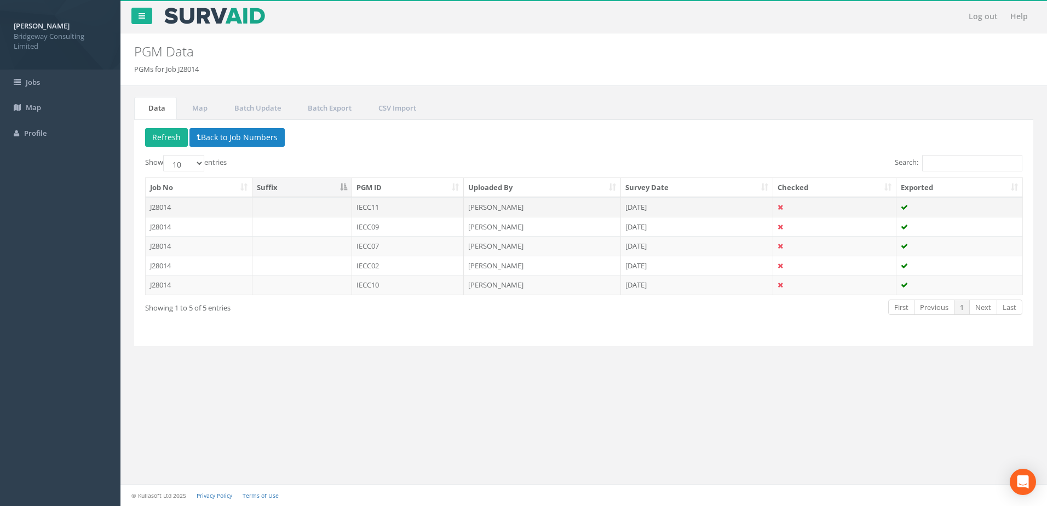
click at [336, 209] on td at bounding box center [302, 207] width 100 height 20
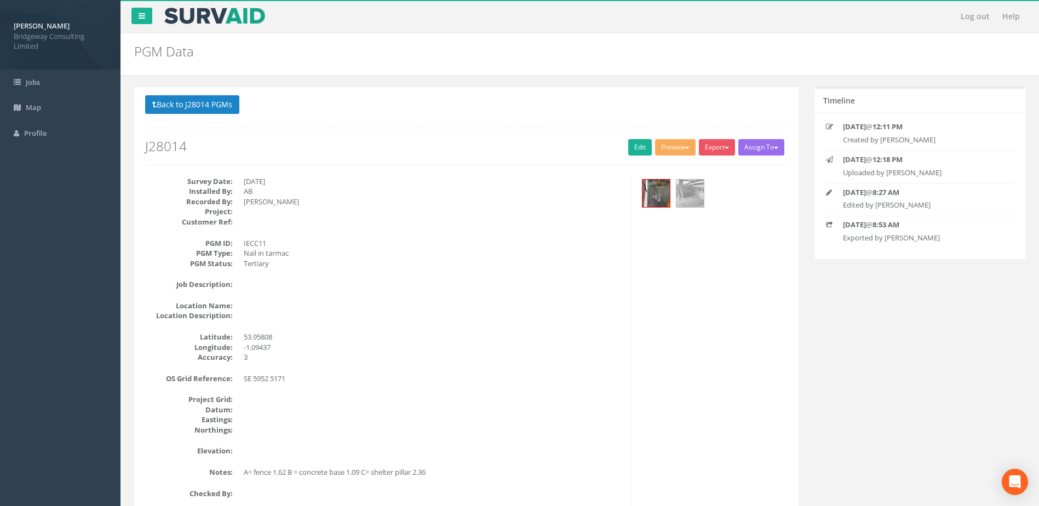
click at [421, 463] on div "Survey Date: [DATE] Installed By: AB Recorded By: [PERSON_NAME] Project: Custom…" at bounding box center [384, 342] width 494 height 333
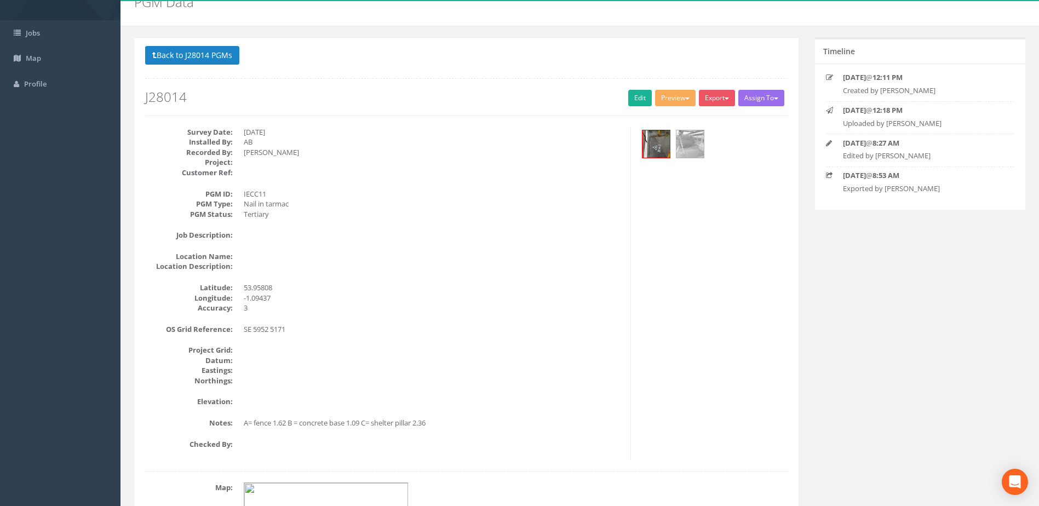
scroll to position [55, 0]
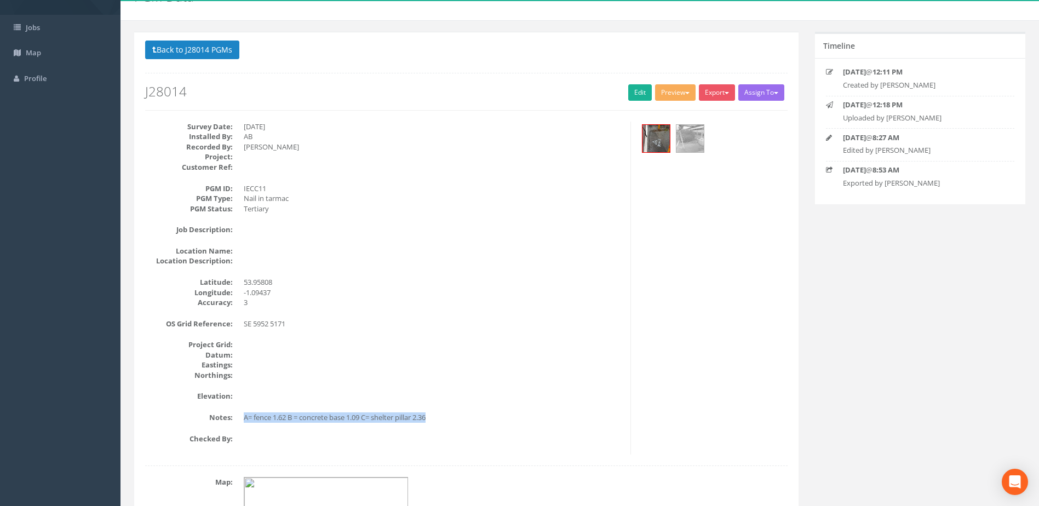
drag, startPoint x: 433, startPoint y: 415, endPoint x: 241, endPoint y: 419, distance: 191.7
click at [241, 419] on dl "Notes: A= fence 1.62 B = concrete base 1.09 C= shelter pillar 2.36" at bounding box center [383, 417] width 477 height 10
copy dd "A= fence 1.62 B = concrete base 1.09 C= shelter pillar 2.36"
click at [448, 249] on dd at bounding box center [433, 251] width 378 height 10
click at [237, 41] on button "Back to J28014 PGMs" at bounding box center [192, 50] width 94 height 19
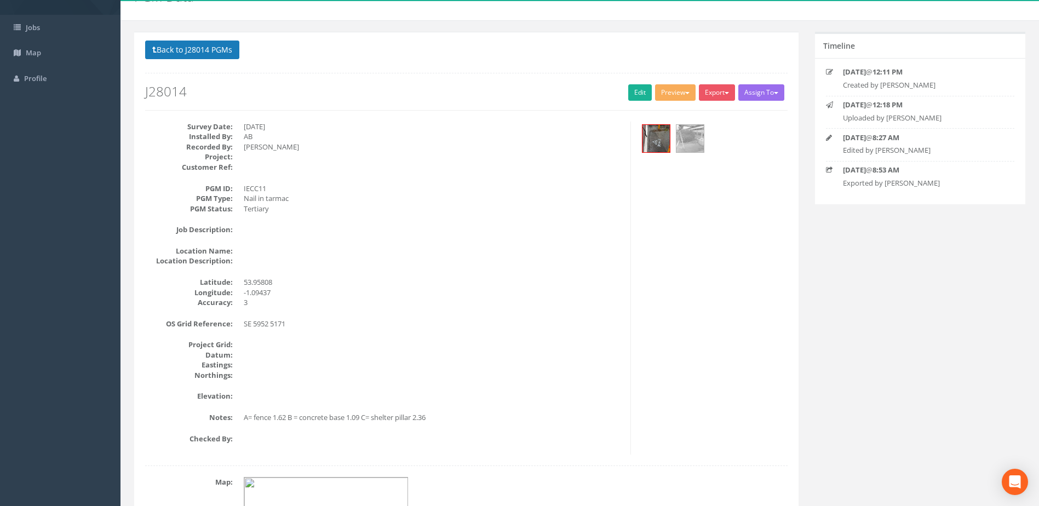
scroll to position [0, 0]
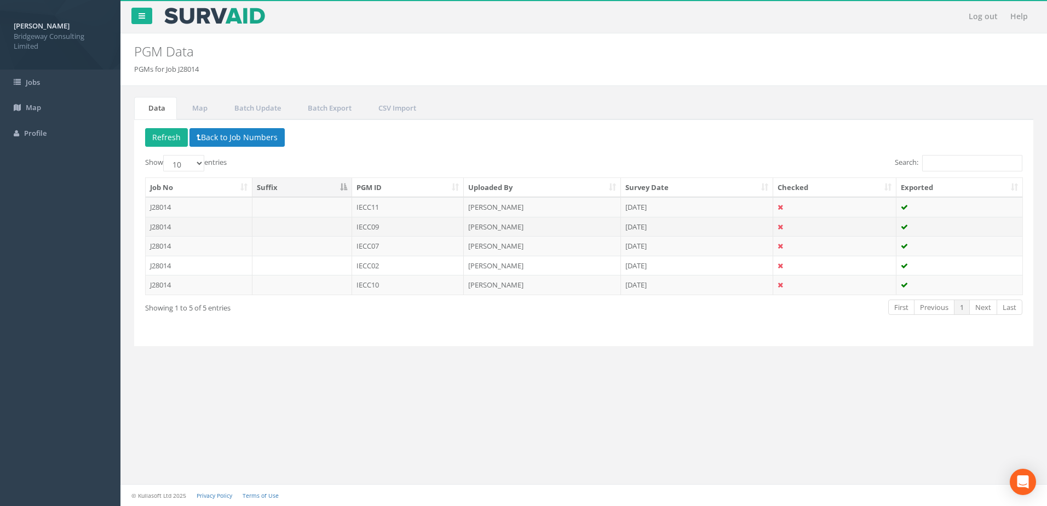
click at [279, 230] on td at bounding box center [302, 227] width 100 height 20
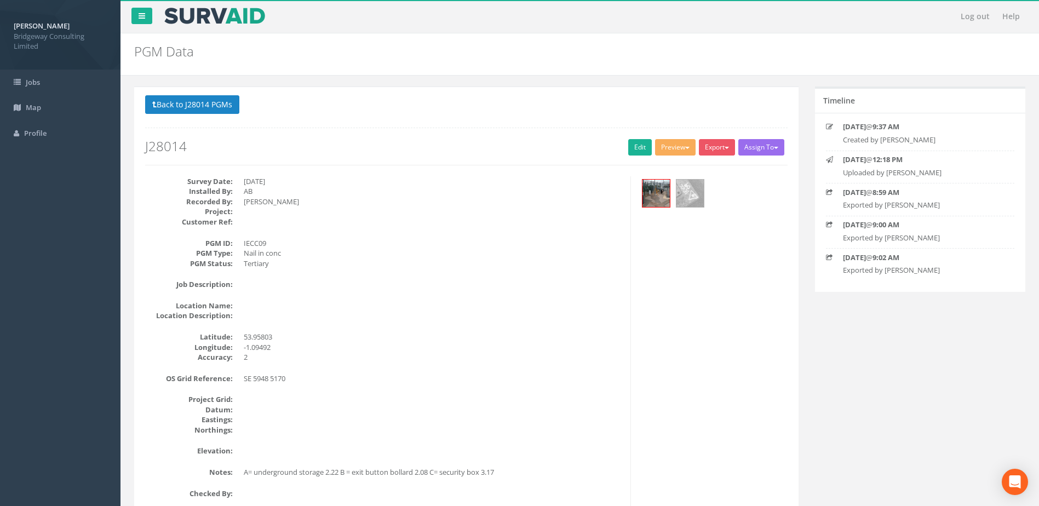
click at [551, 462] on div "Survey Date: [DATE] Installed By: AB Recorded By: [PERSON_NAME] Project: Custom…" at bounding box center [384, 342] width 494 height 333
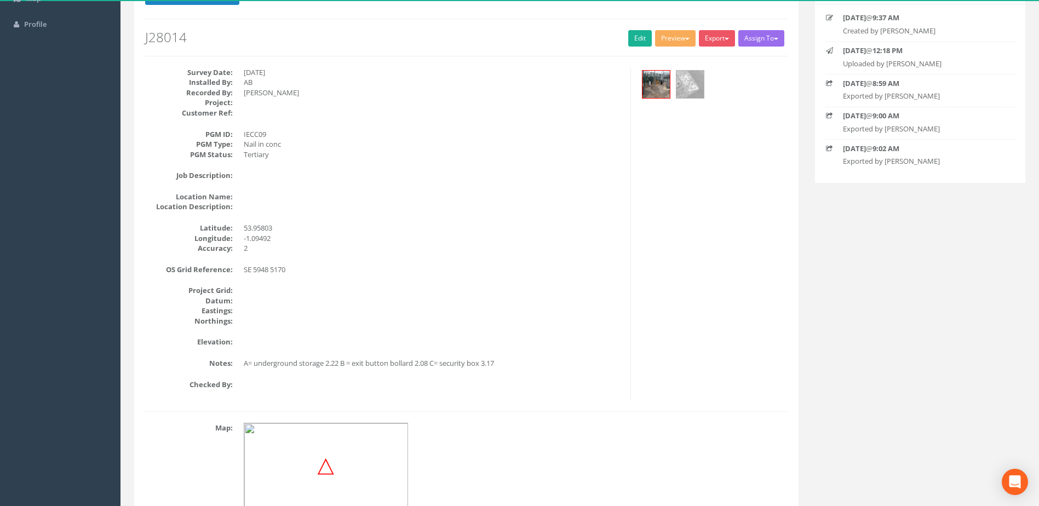
scroll to position [110, 0]
drag, startPoint x: 500, startPoint y: 362, endPoint x: 246, endPoint y: 367, distance: 254.7
click at [246, 367] on dd "A= underground storage 2.22 B = exit button bollard 2.08 C= security box 3.17" at bounding box center [433, 363] width 378 height 10
copy dd "A= underground storage 2.22 B = exit button bollard 2.08 C= security box 3.17"
drag, startPoint x: 289, startPoint y: 382, endPoint x: 329, endPoint y: 298, distance: 92.6
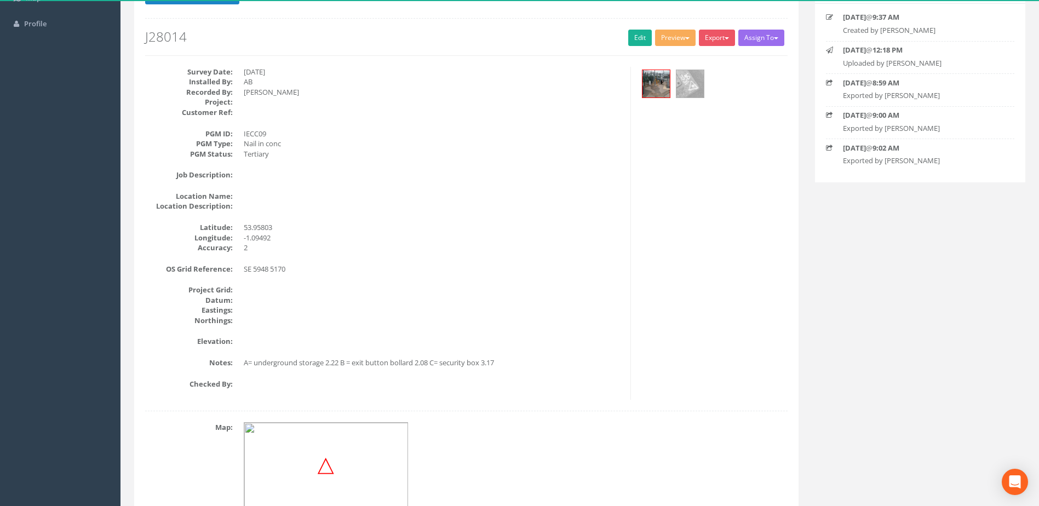
click at [289, 382] on dd at bounding box center [433, 384] width 378 height 10
drag, startPoint x: 266, startPoint y: 48, endPoint x: 245, endPoint y: 49, distance: 20.9
click at [266, 48] on div "Back to J28014 PGMs Back to Map Assign To No Companies Added Export Bridgeway N…" at bounding box center [466, 21] width 642 height 70
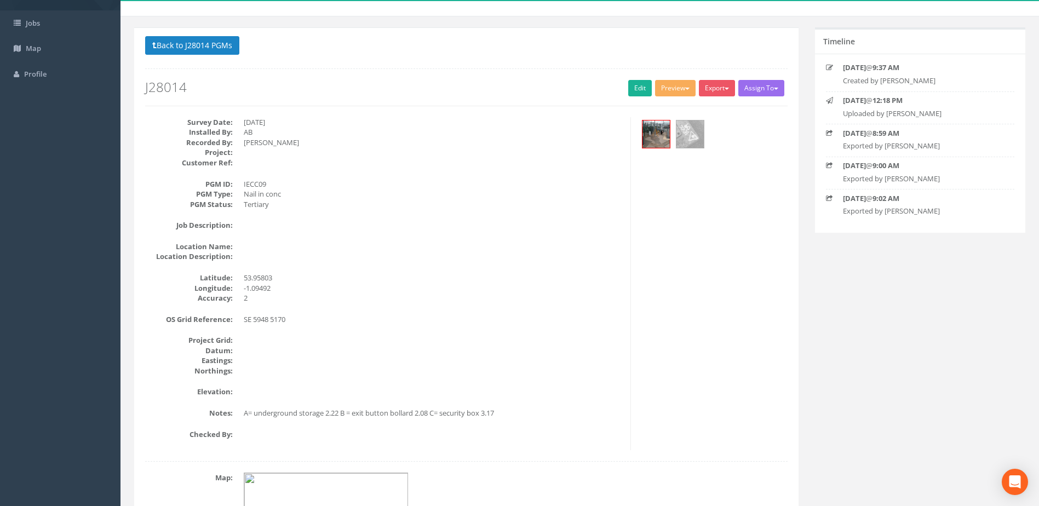
scroll to position [55, 0]
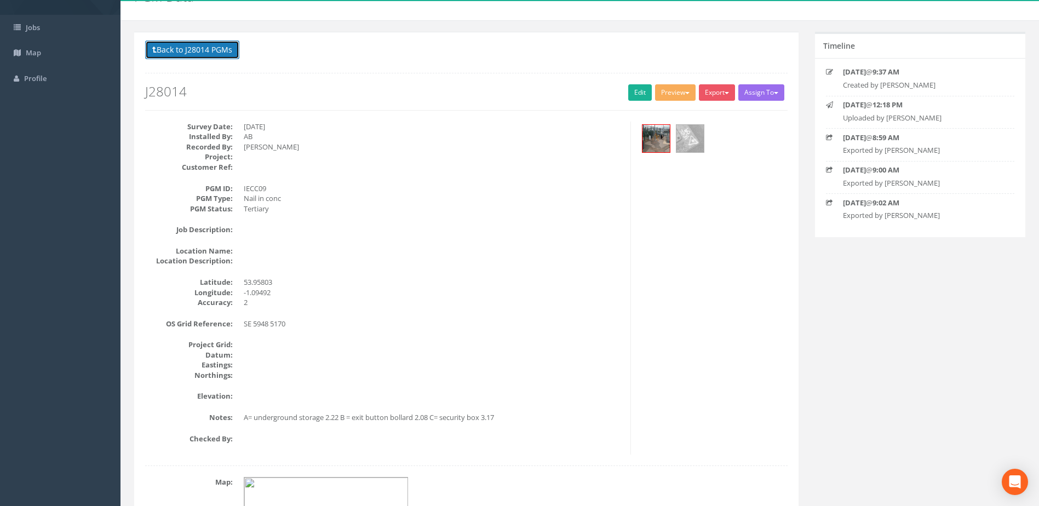
click at [202, 58] on button "Back to J28014 PGMs" at bounding box center [192, 50] width 94 height 19
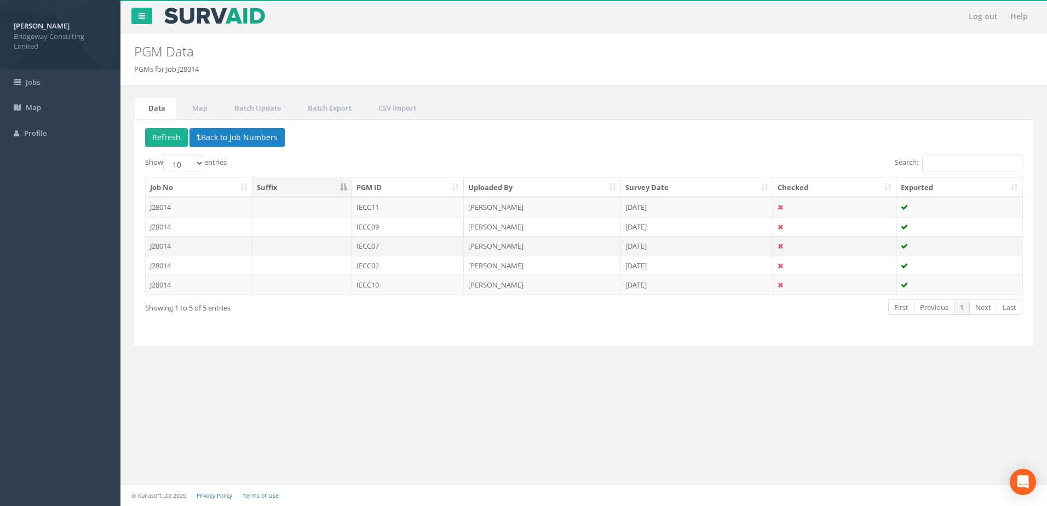
click at [340, 250] on td at bounding box center [302, 246] width 100 height 20
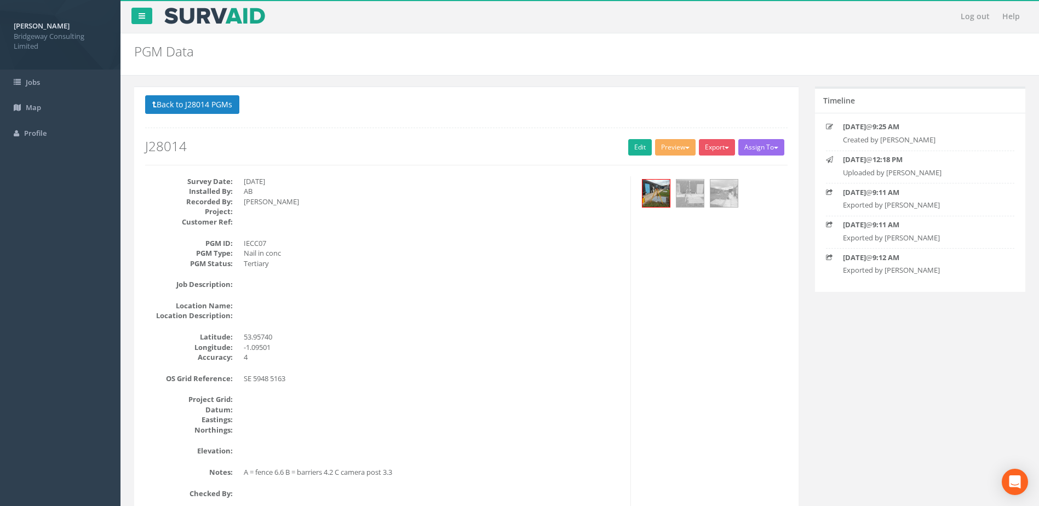
click at [434, 463] on div "Survey Date: [DATE] Installed By: AB Recorded By: [PERSON_NAME] Project: Custom…" at bounding box center [384, 342] width 494 height 333
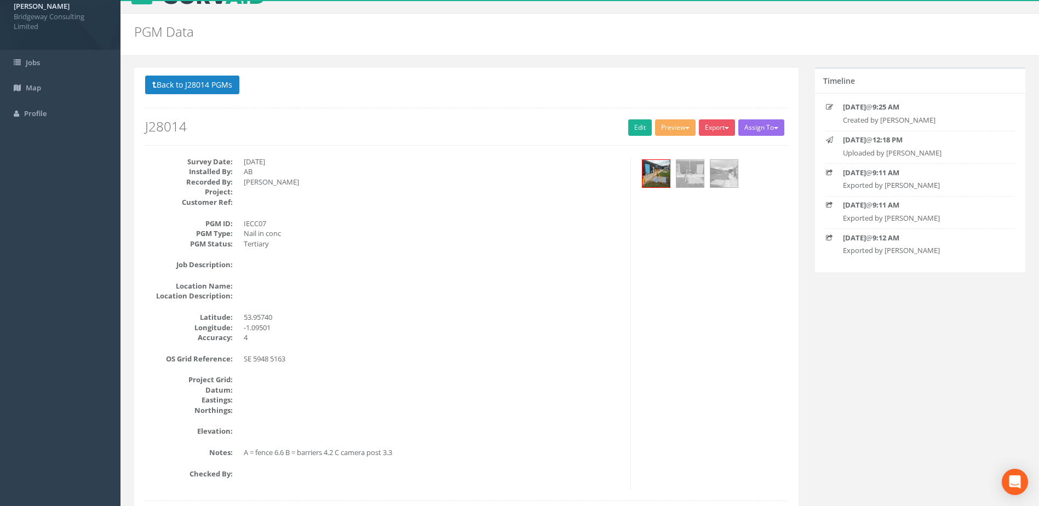
scroll to position [55, 0]
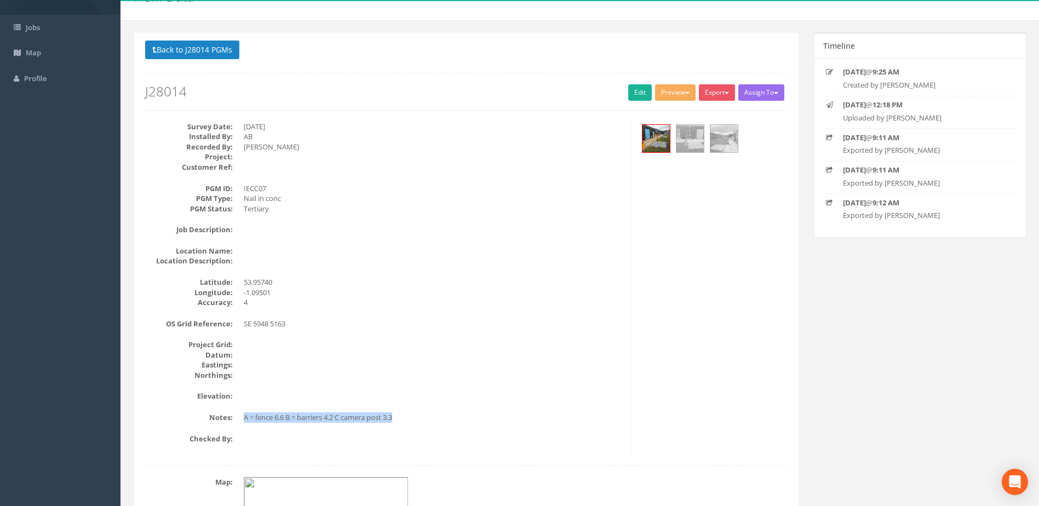
drag, startPoint x: 399, startPoint y: 415, endPoint x: 245, endPoint y: 417, distance: 154.4
click at [245, 417] on dd "A = fence 6.6 B = barriers 4.2 C camera post 3.3" at bounding box center [433, 417] width 378 height 10
copy dd "A = fence 6.6 B = barriers 4.2 C camera post 3.3"
click at [281, 38] on div "Back to J28014 PGMs Back to Map Assign To No Companies Added Export Bridgeway N…" at bounding box center [466, 372] width 664 height 681
click at [228, 54] on button "Back to J28014 PGMs" at bounding box center [192, 50] width 94 height 19
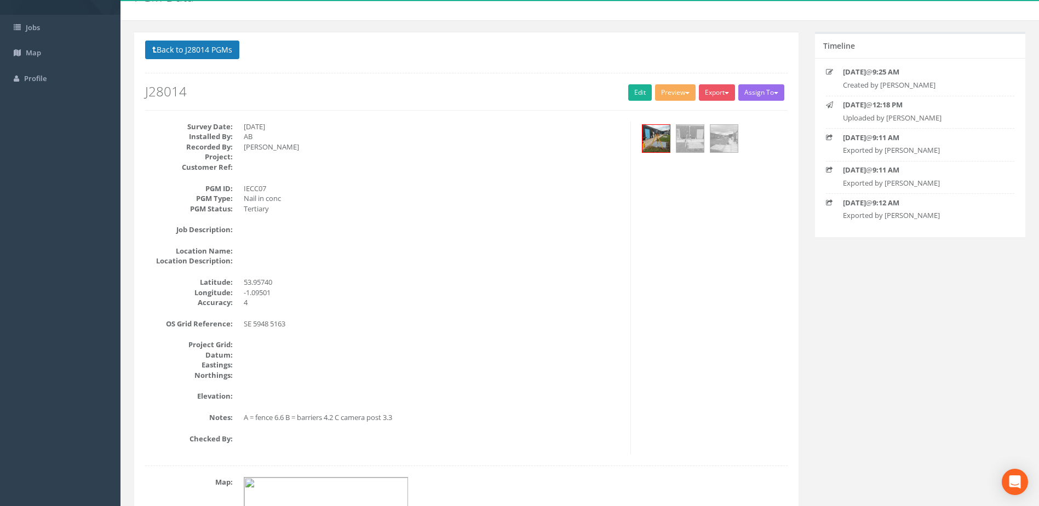
scroll to position [0, 0]
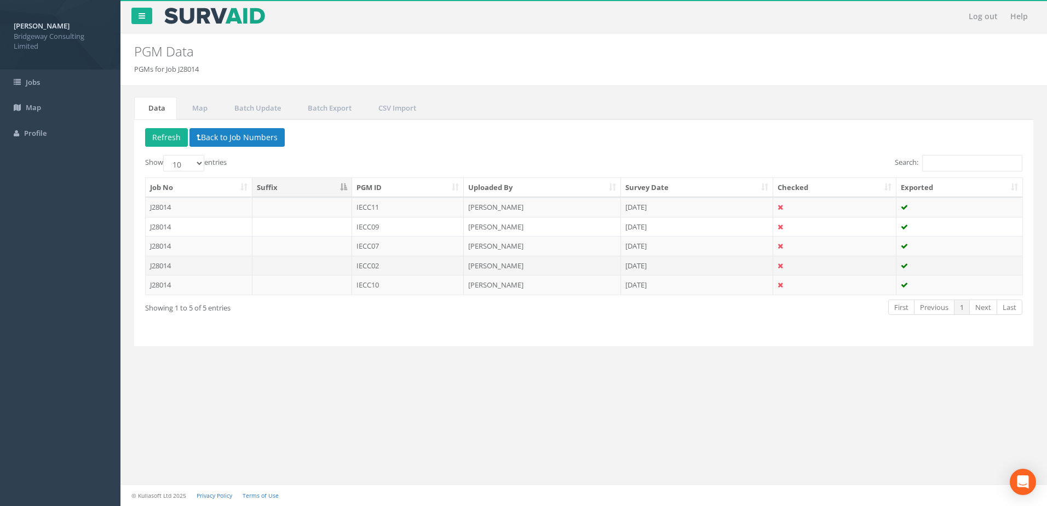
click at [369, 262] on td "IECC02" at bounding box center [408, 266] width 112 height 20
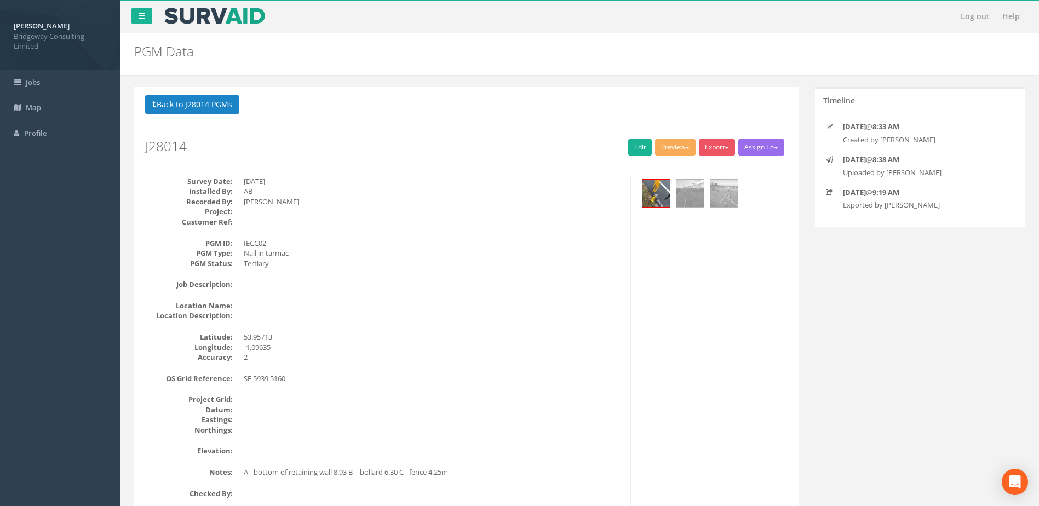
click at [879, 354] on div "Back to J28014 PGMs Back to Map Assign To No Companies Added Export Bridgeway N…" at bounding box center [579, 434] width 907 height 694
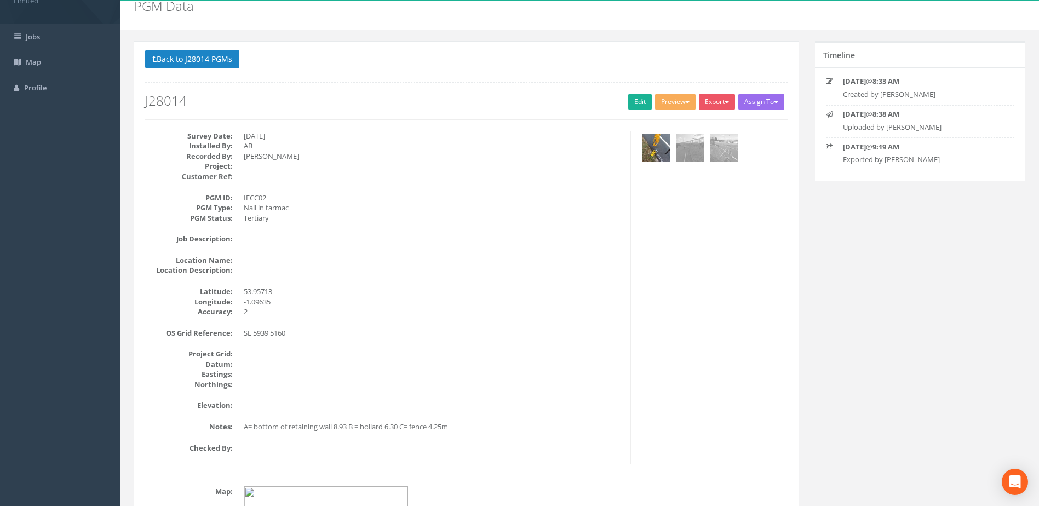
scroll to position [55, 0]
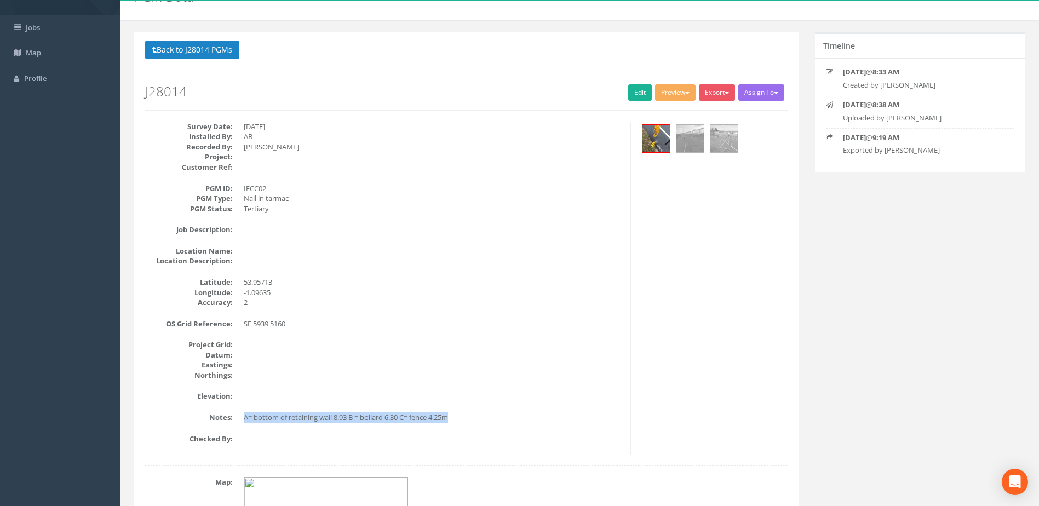
drag, startPoint x: 456, startPoint y: 418, endPoint x: 243, endPoint y: 416, distance: 213.6
click at [243, 416] on dl "Notes: A= bottom of retaining wall 8.93 B = bollard 6.30 C= fence 4.25m" at bounding box center [383, 417] width 477 height 10
copy dd "A= bottom of retaining wall 8.93 B = bollard 6.30 C= fence 4.25m"
click at [470, 421] on dd "A= bottom of retaining wall 8.93 B = bollard 6.30 C= fence 4.25m" at bounding box center [433, 417] width 378 height 10
click at [211, 62] on p "Back to J28014 PGMs Back to Map" at bounding box center [466, 51] width 642 height 21
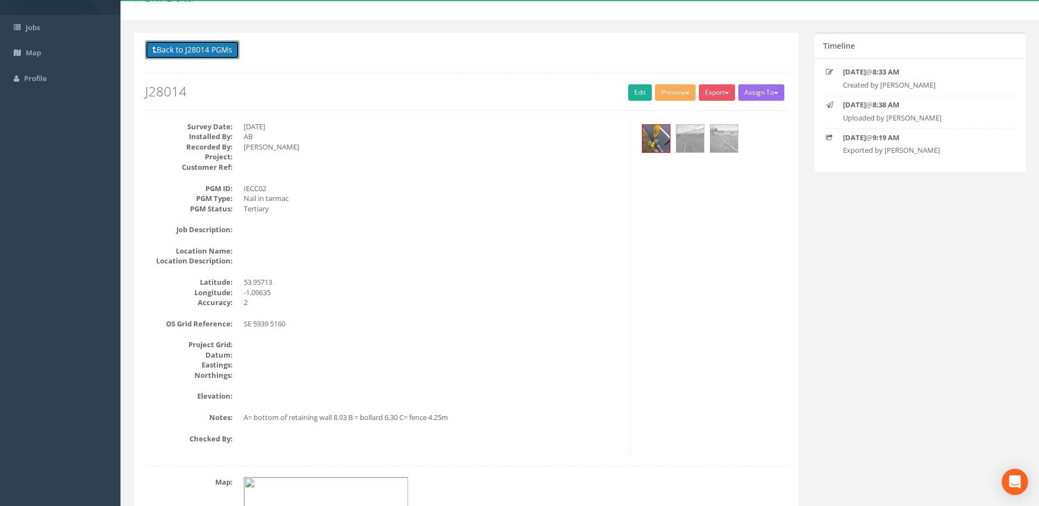
click at [213, 54] on button "Back to J28014 PGMs" at bounding box center [192, 50] width 94 height 19
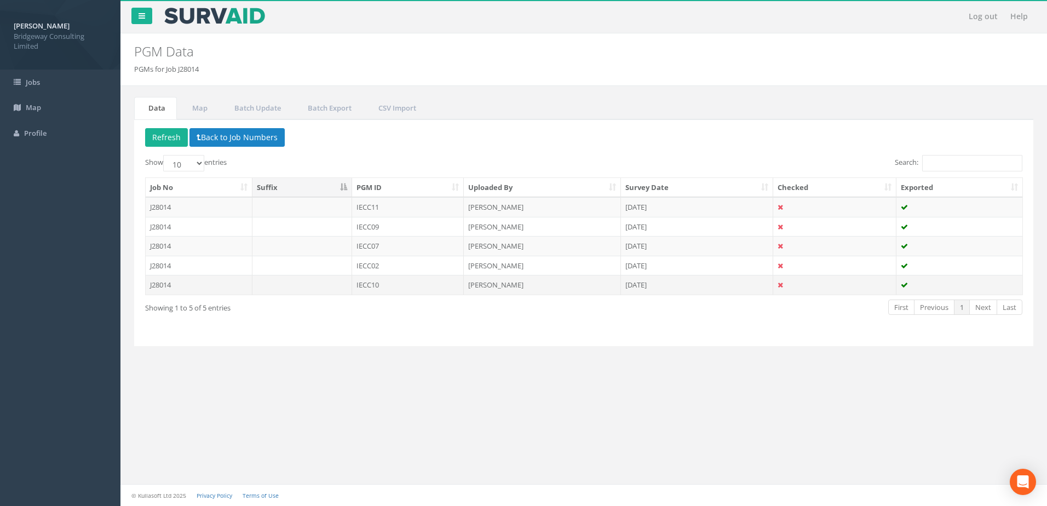
click at [336, 289] on td at bounding box center [302, 285] width 100 height 20
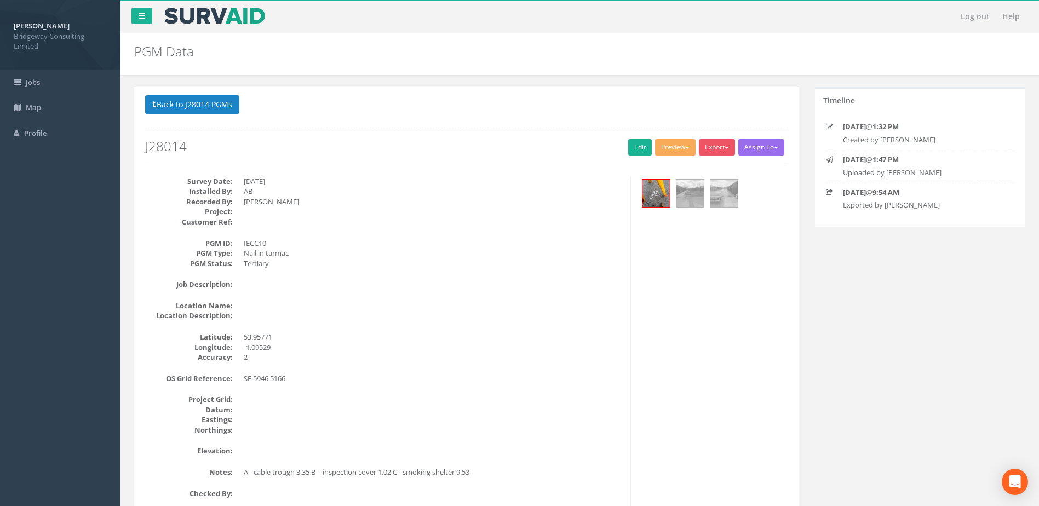
click at [799, 396] on div "Back to J28014 PGMs Back to Map Assign To No Companies Added Export Bridgeway N…" at bounding box center [466, 434] width 681 height 694
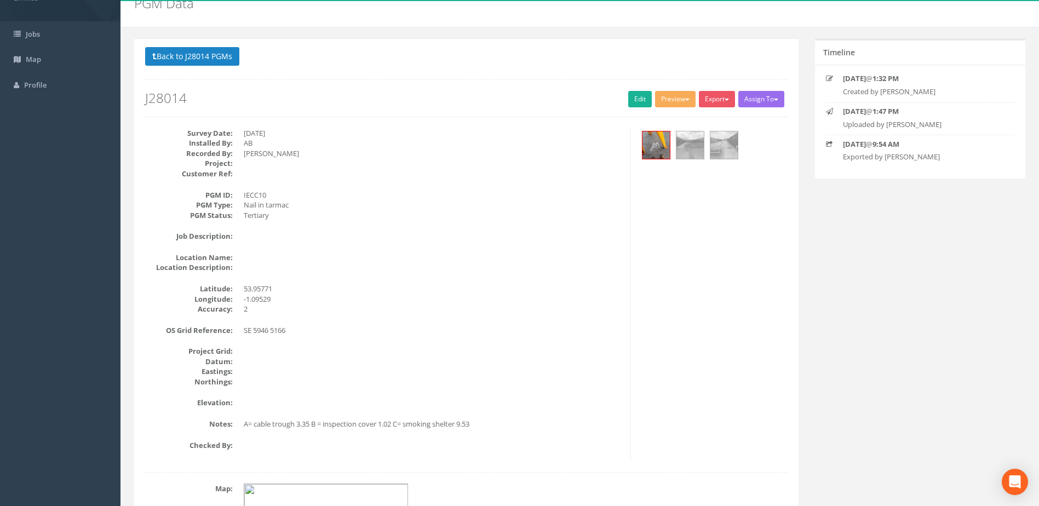
scroll to position [55, 0]
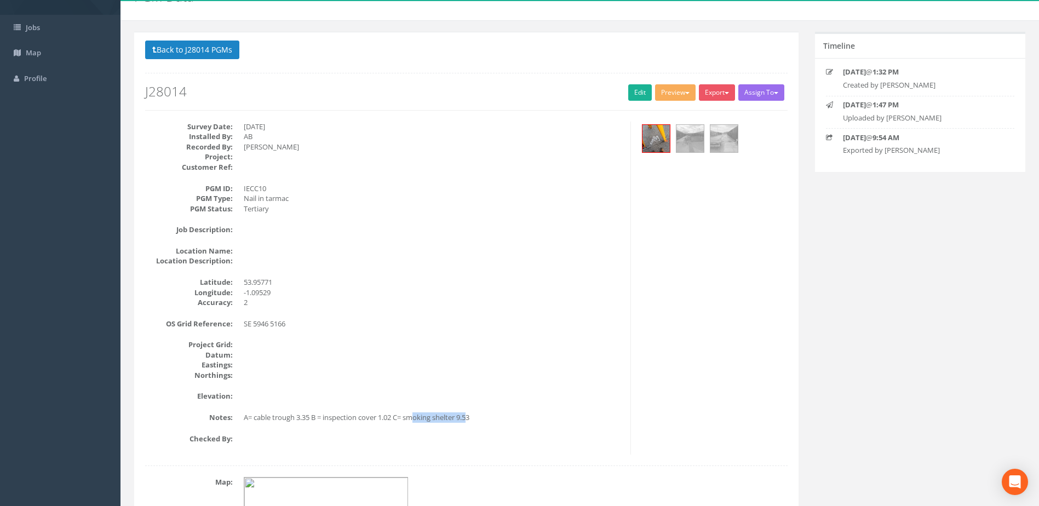
drag, startPoint x: 474, startPoint y: 418, endPoint x: 416, endPoint y: 418, distance: 58.6
click at [416, 418] on dd "A= cable trough 3.35 B = inspection cover 1.02 C= smoking shelter 9.53" at bounding box center [433, 417] width 378 height 10
drag, startPoint x: 416, startPoint y: 418, endPoint x: 243, endPoint y: 417, distance: 173.0
click at [243, 417] on dl "Notes: A= cable trough 3.35 B = inspection cover 1.02 C= smoking shelter 9.53" at bounding box center [383, 417] width 477 height 10
copy dd "A= cable trough 3.35 B = inspection cover 1.02 C= smoking shelter 9.53"
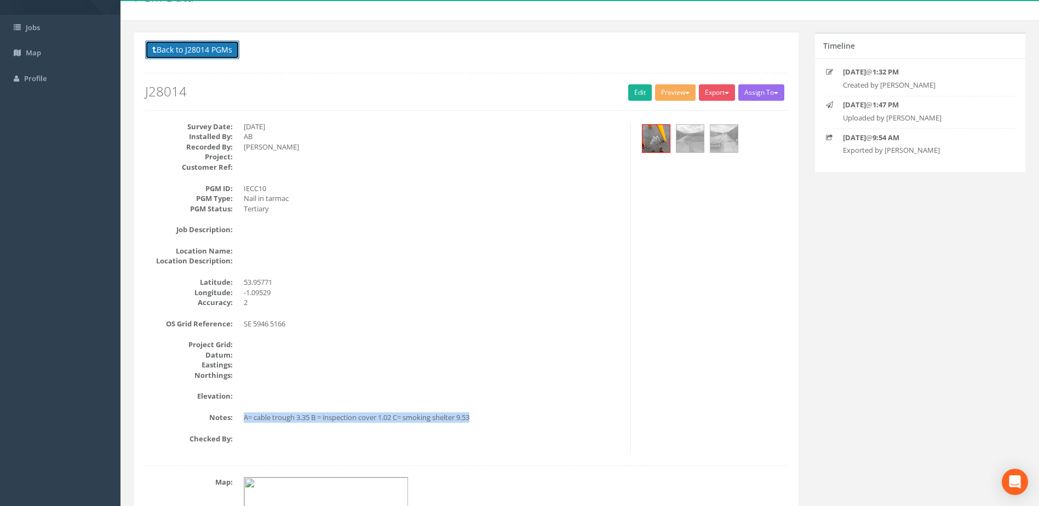
click at [232, 57] on button "Back to J28014 PGMs" at bounding box center [192, 50] width 94 height 19
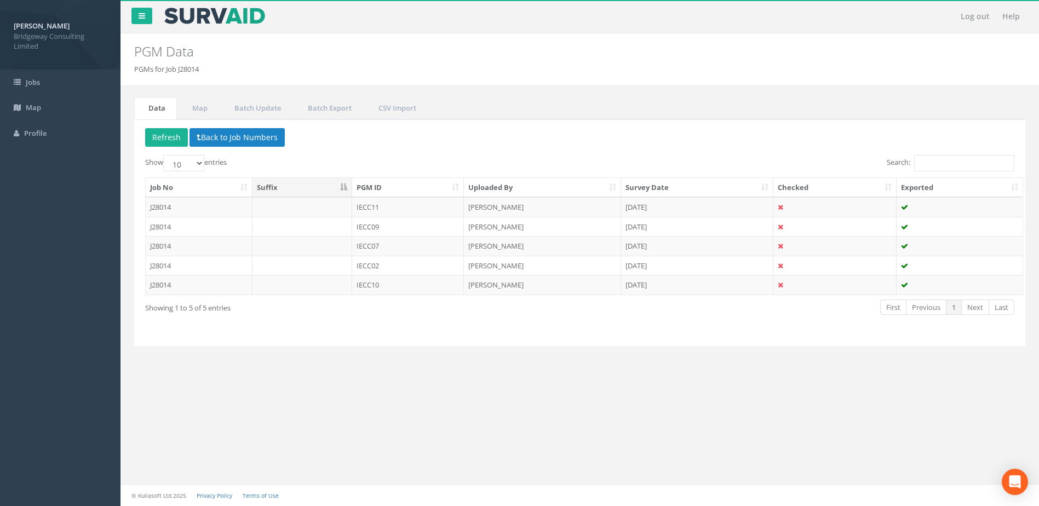
scroll to position [0, 0]
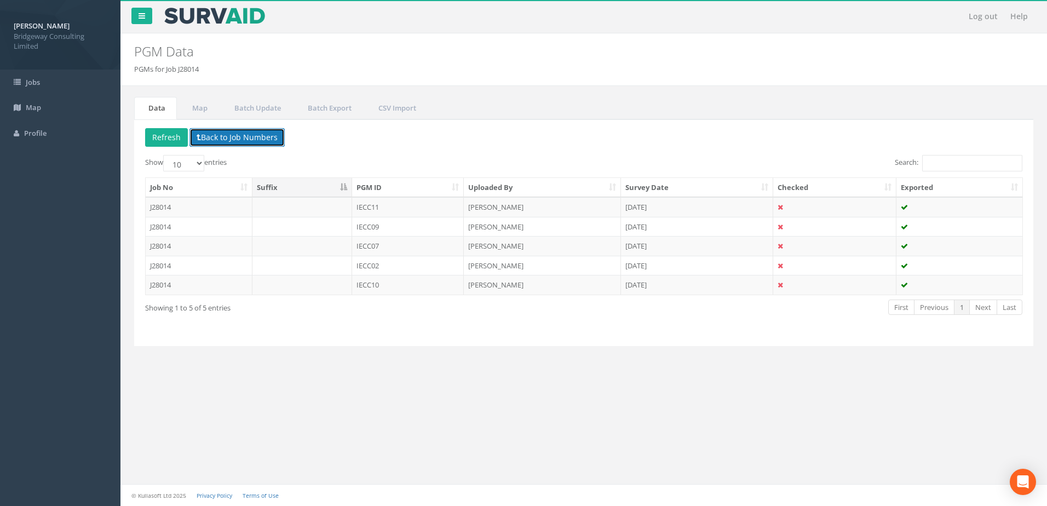
click at [222, 136] on button "Back to Job Numbers" at bounding box center [236, 137] width 95 height 19
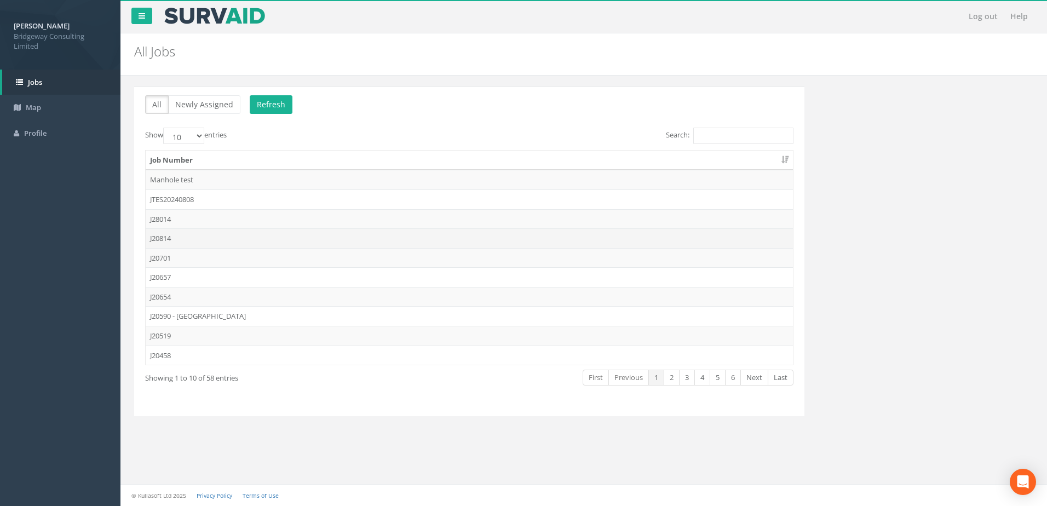
click at [197, 243] on td "J20814" at bounding box center [469, 238] width 647 height 20
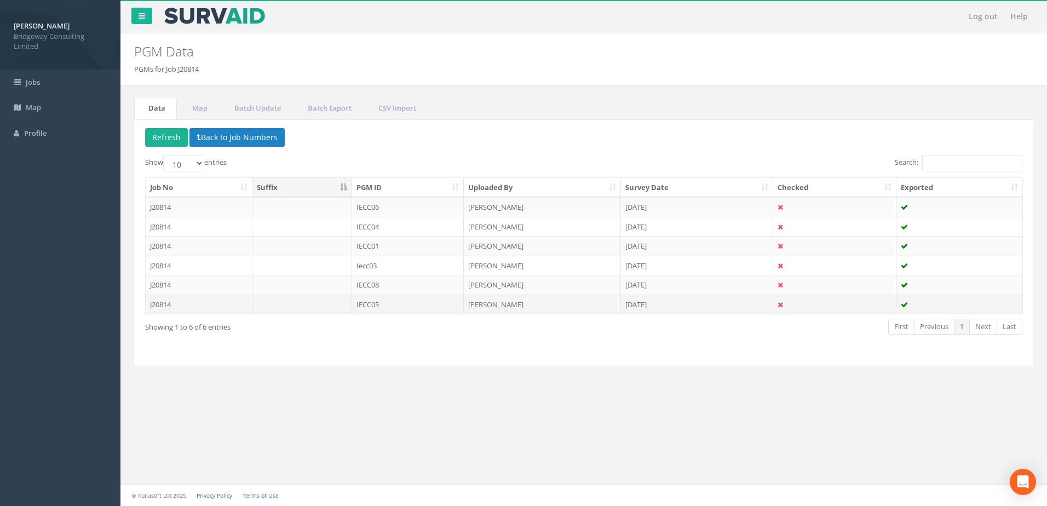
click at [294, 302] on td at bounding box center [302, 305] width 100 height 20
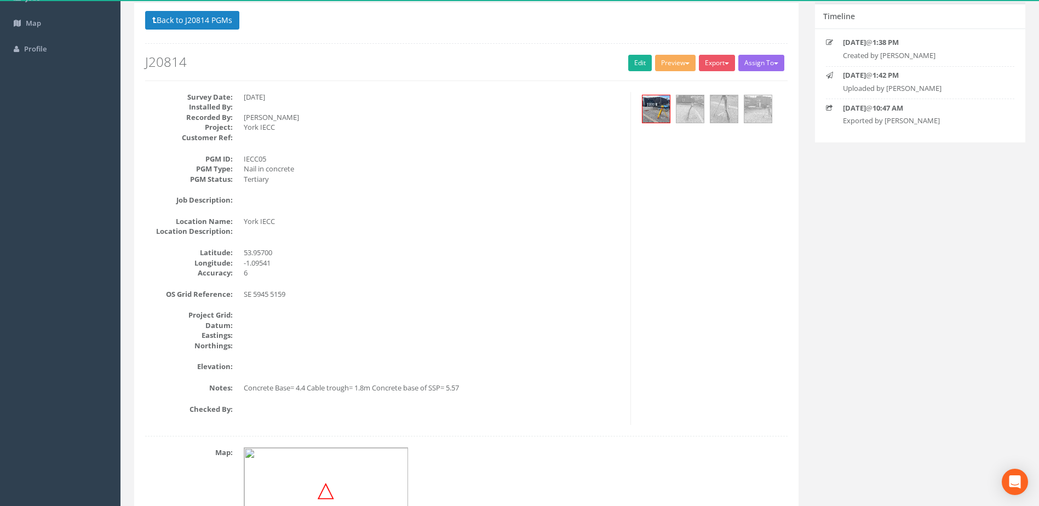
scroll to position [84, 0]
click at [504, 484] on dd at bounding box center [433, 492] width 379 height 88
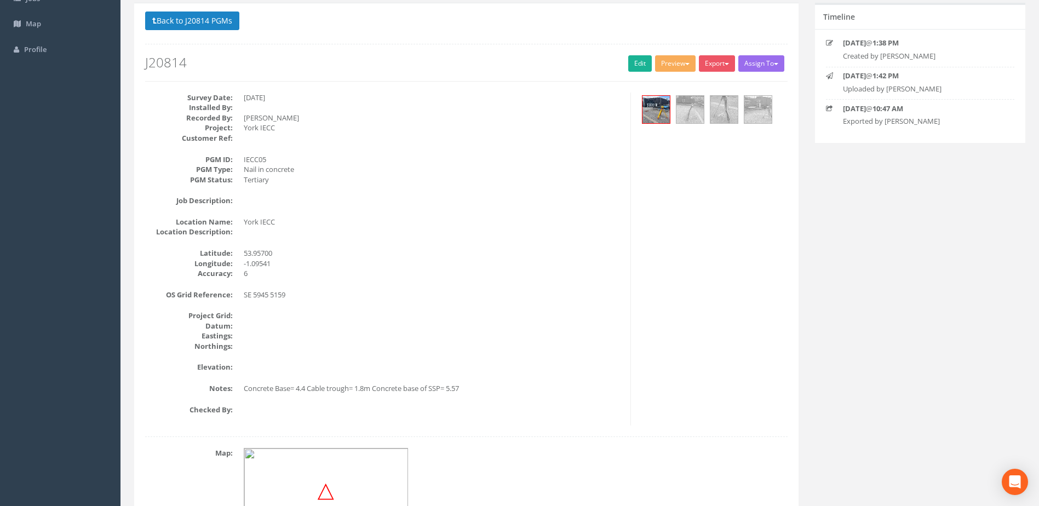
click at [844, 358] on div "Back to J20814 PGMs Back to Map Assign To No Companies Added Export Bridgeway N…" at bounding box center [579, 298] width 907 height 591
click at [685, 112] on img at bounding box center [689, 109] width 27 height 27
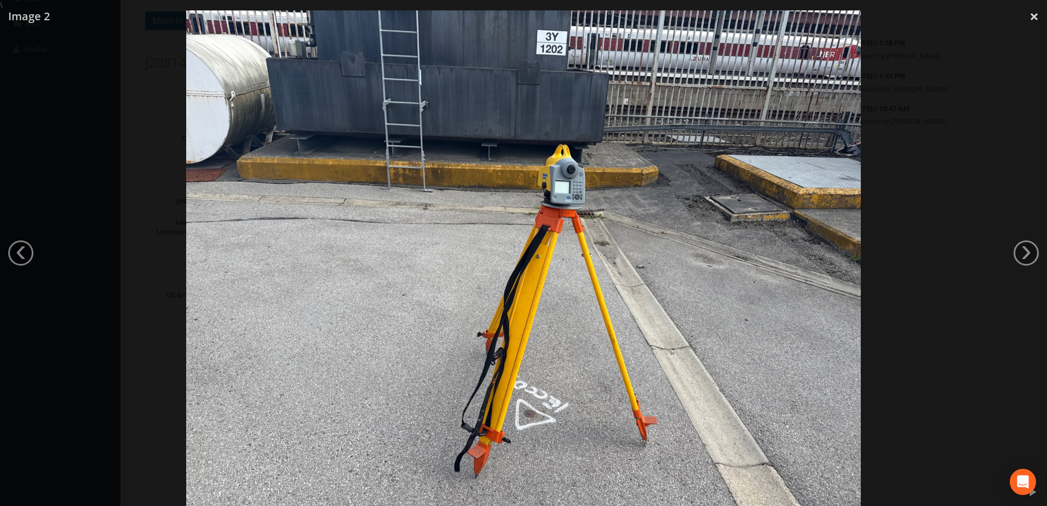
click at [917, 184] on div at bounding box center [523, 263] width 1047 height 506
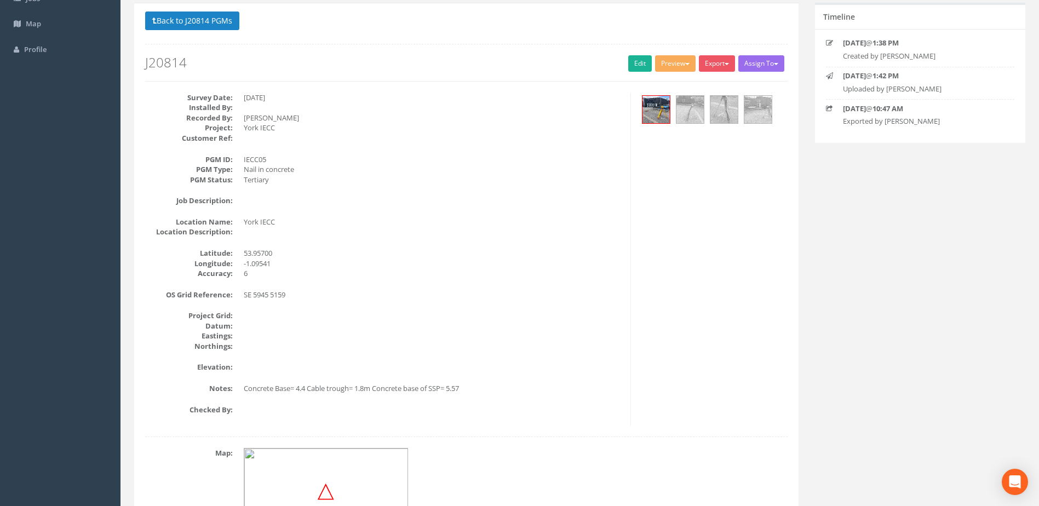
click at [893, 272] on div "Back to J20814 PGMs Back to Map Assign To No Companies Added Export Bridgeway N…" at bounding box center [579, 298] width 907 height 591
click at [533, 462] on dd at bounding box center [433, 492] width 379 height 88
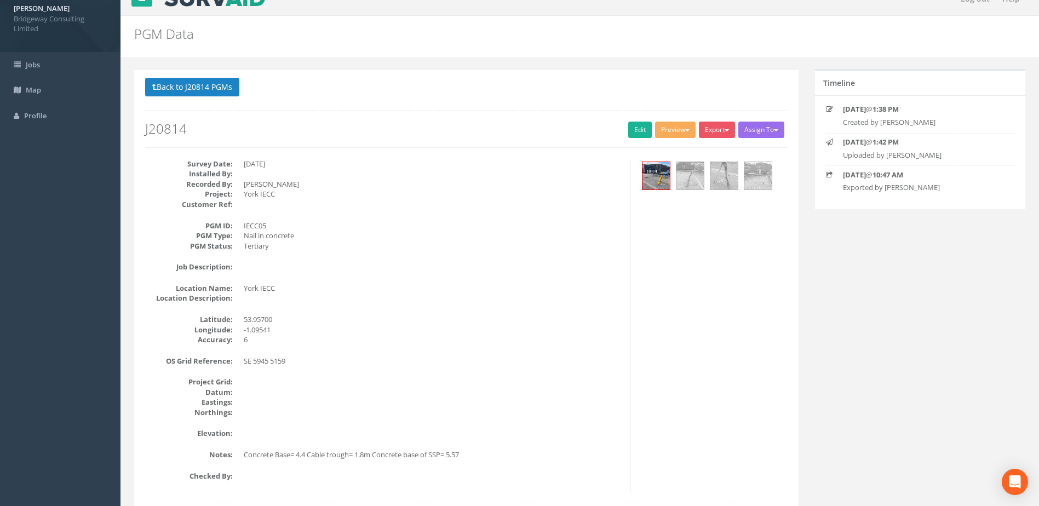
scroll to position [0, 0]
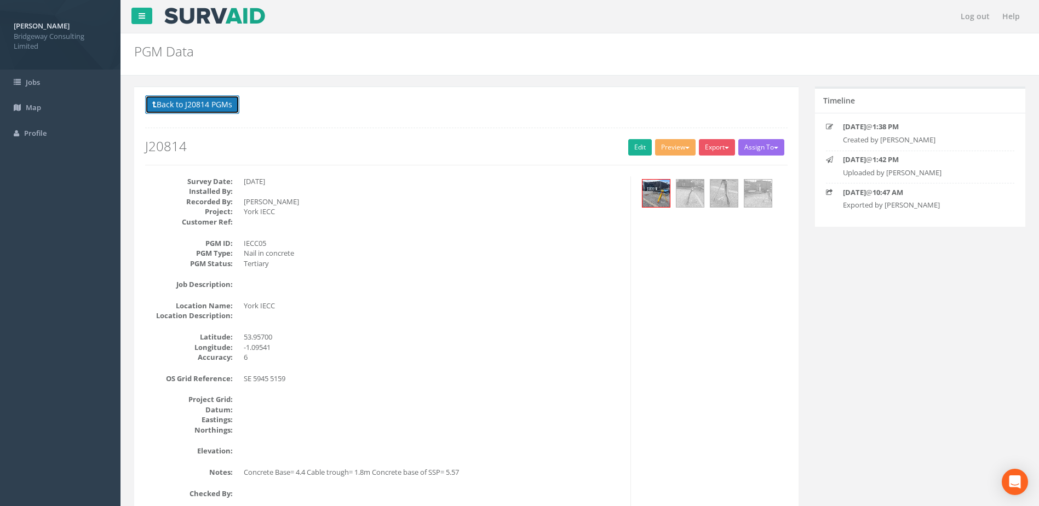
click at [207, 102] on button "Back to J20814 PGMs" at bounding box center [192, 104] width 94 height 19
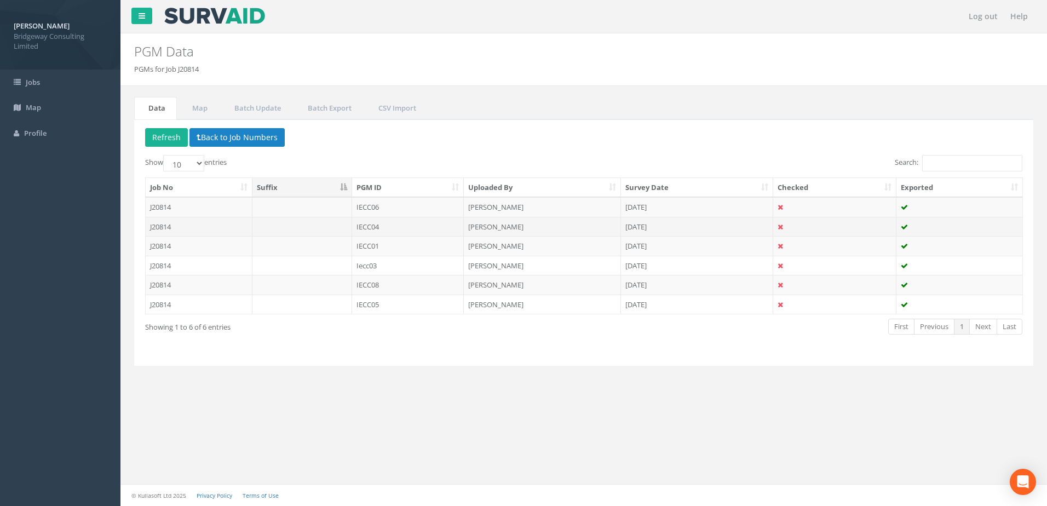
click at [320, 227] on td at bounding box center [302, 227] width 100 height 20
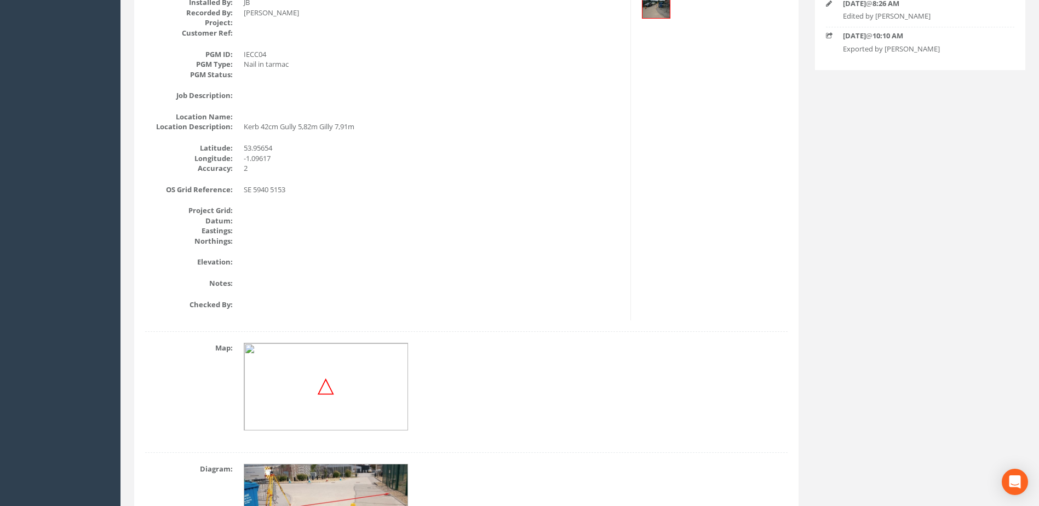
scroll to position [164, 0]
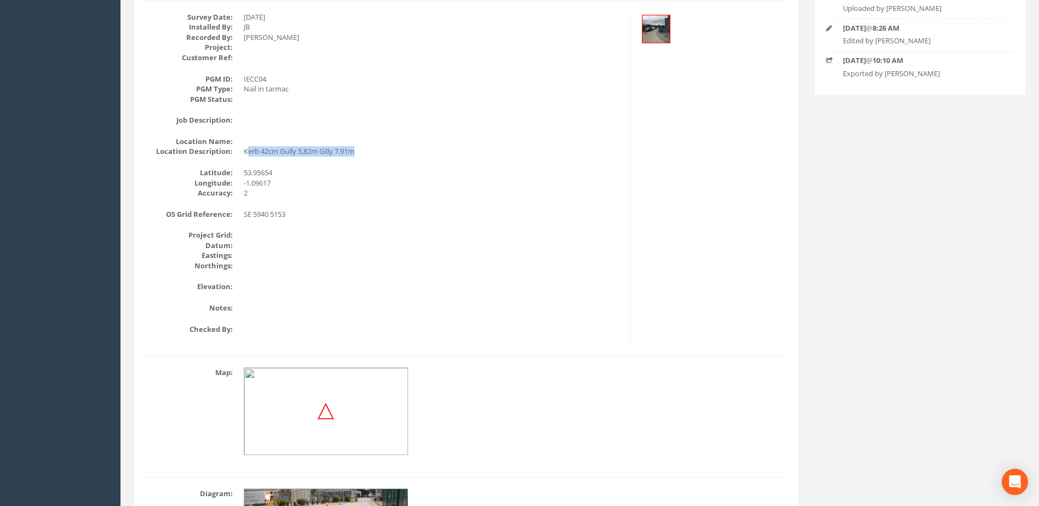
drag, startPoint x: 358, startPoint y: 150, endPoint x: 246, endPoint y: 151, distance: 112.3
click at [246, 151] on dd "Kerb 42cm Gully 5,82m Gilly 7,91m" at bounding box center [433, 151] width 378 height 10
click at [481, 451] on dd at bounding box center [433, 411] width 379 height 88
